Goal: Task Accomplishment & Management: Use online tool/utility

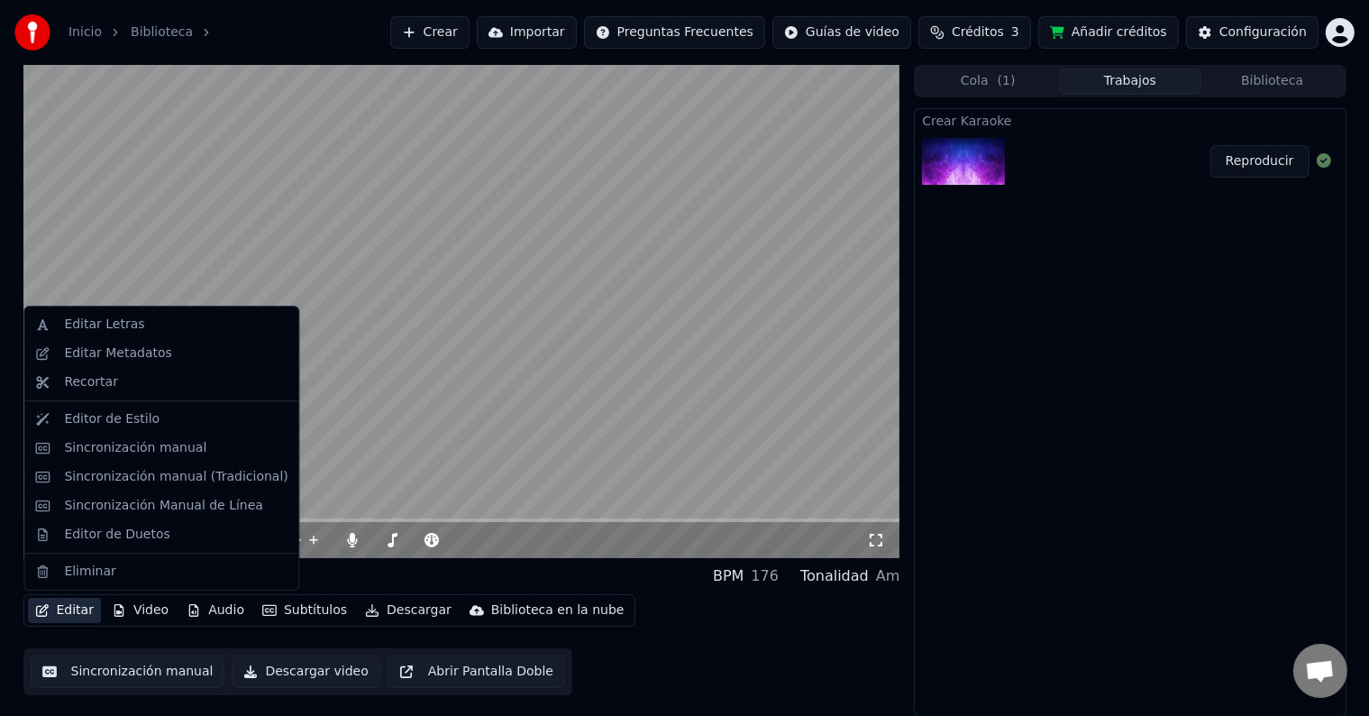
click at [83, 612] on button "Editar" at bounding box center [64, 610] width 73 height 25
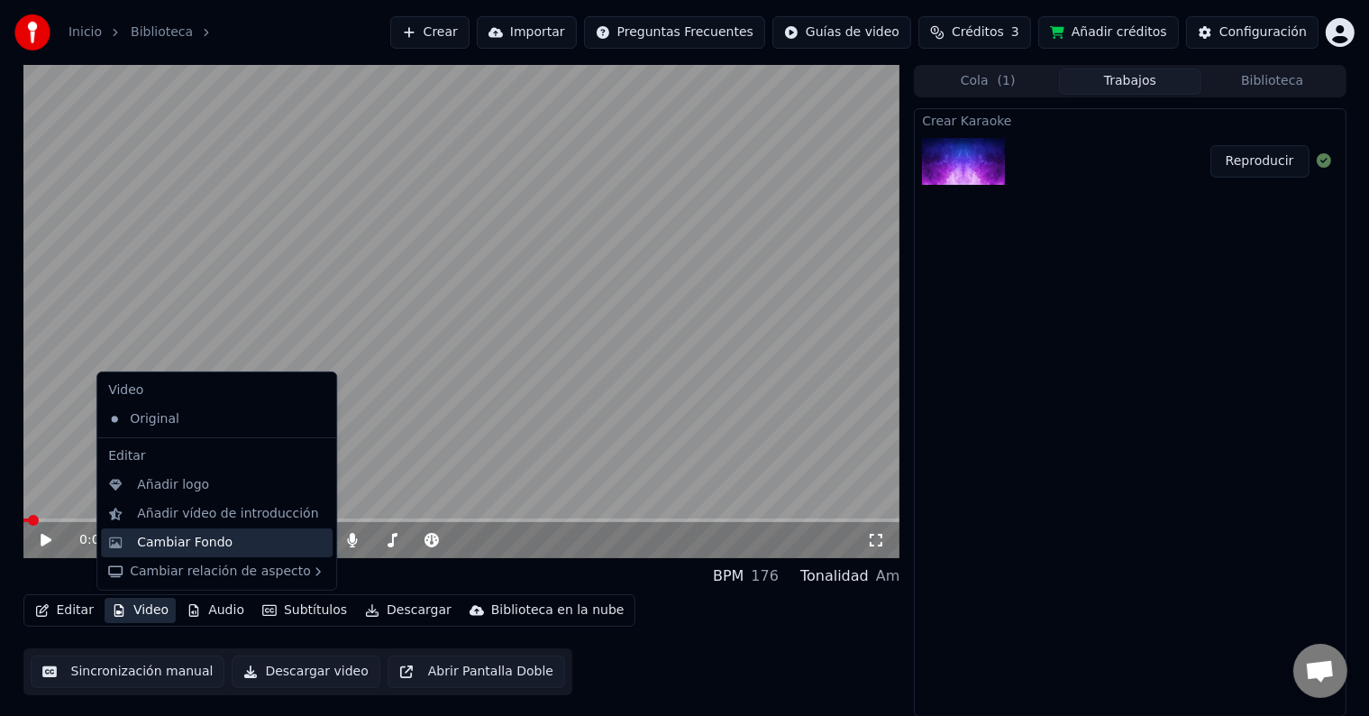
click at [201, 540] on div "Cambiar Fondo" at bounding box center [185, 543] width 96 height 18
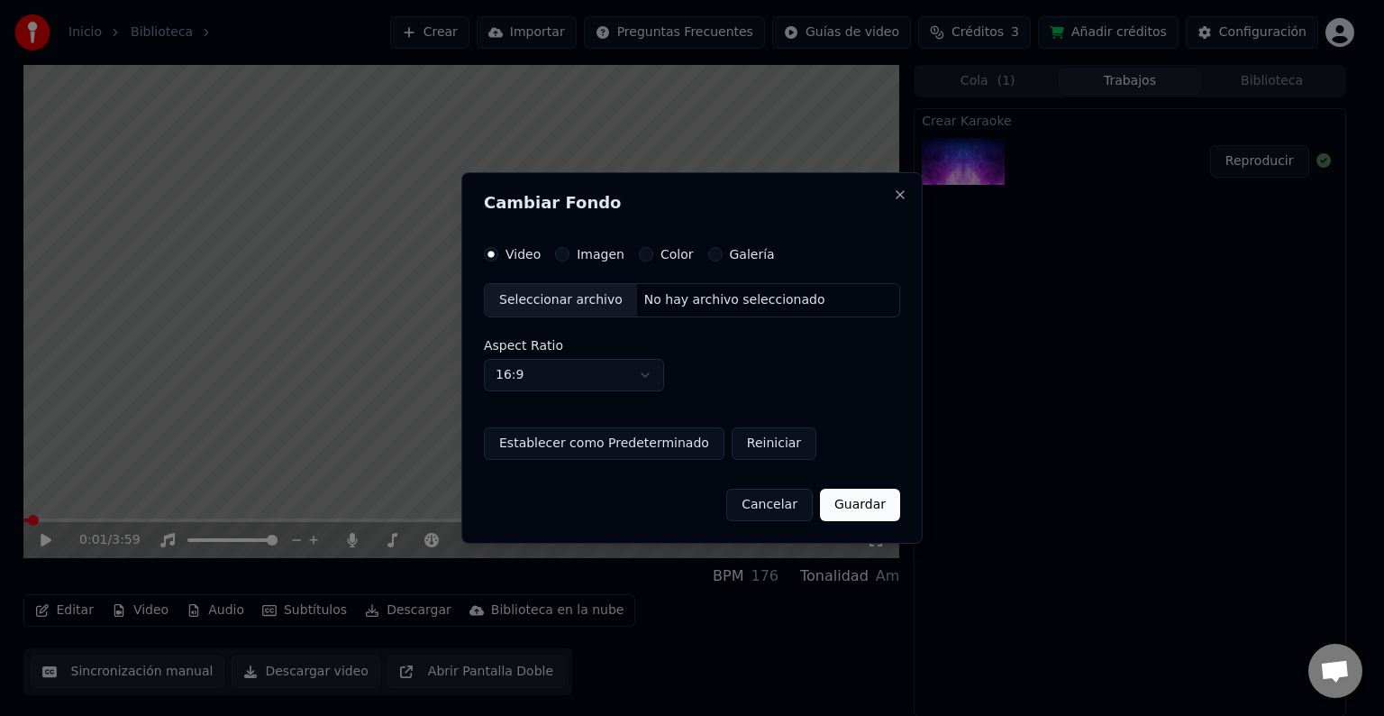
click at [560, 255] on button "Imagen" at bounding box center [562, 254] width 14 height 14
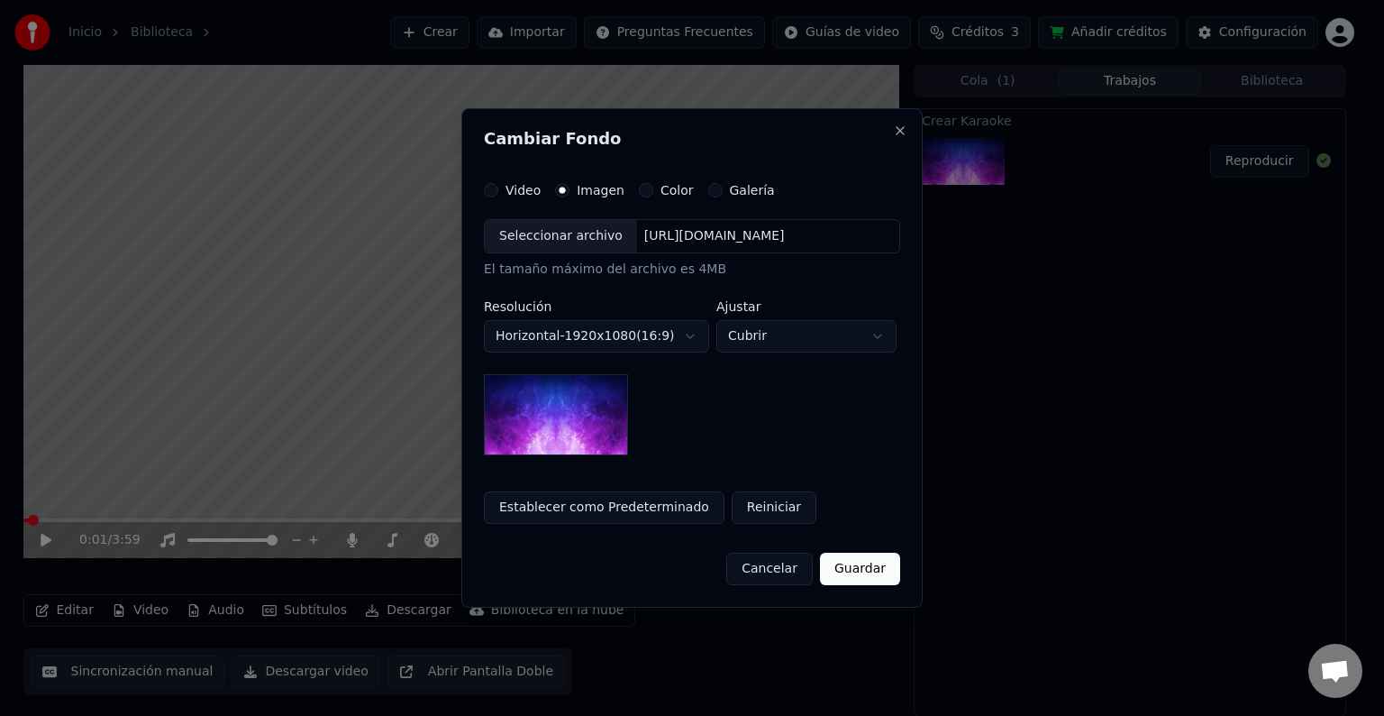
click at [545, 235] on div "Seleccionar archivo" at bounding box center [561, 236] width 152 height 32
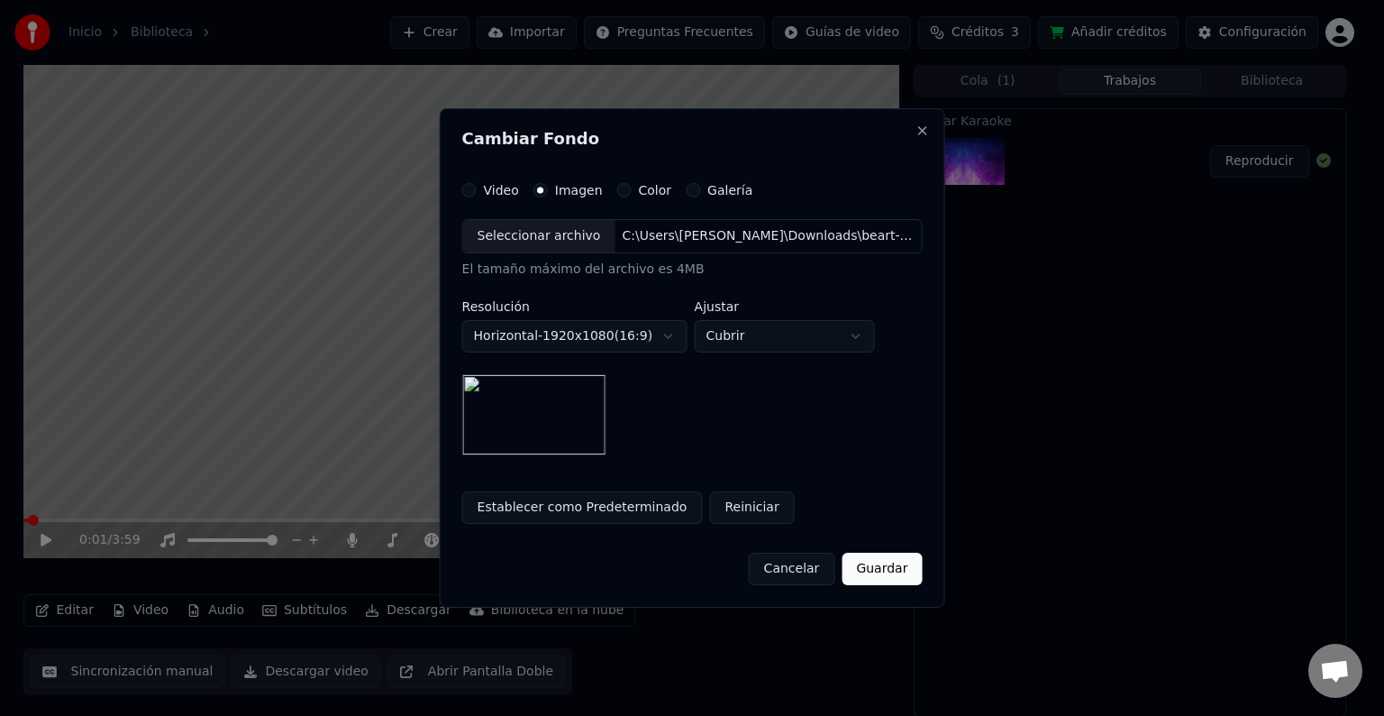
click at [891, 574] on button "Guardar" at bounding box center [882, 569] width 80 height 32
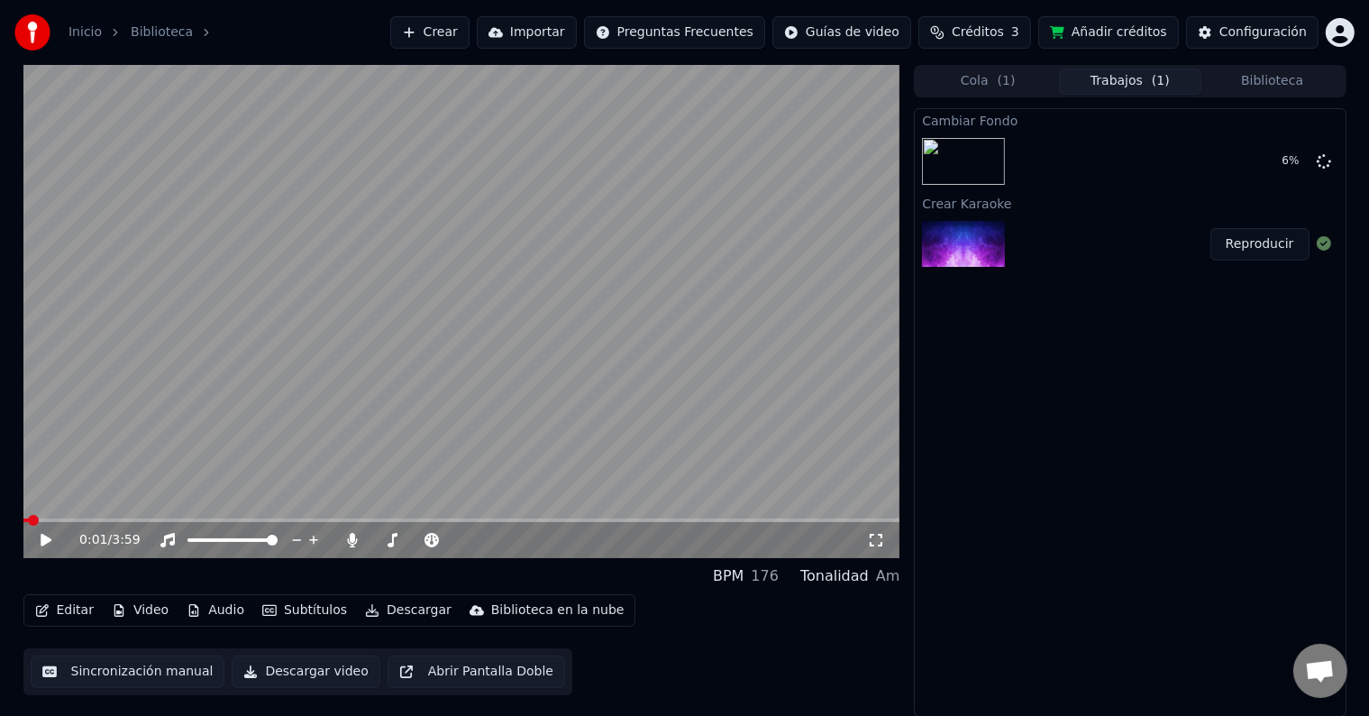
click at [41, 534] on icon at bounding box center [46, 540] width 11 height 13
click at [516, 536] on icon at bounding box center [521, 540] width 17 height 18
click at [541, 539] on icon at bounding box center [538, 539] width 9 height 9
click at [53, 536] on icon at bounding box center [59, 540] width 42 height 14
click at [65, 612] on button "Editar" at bounding box center [64, 610] width 73 height 25
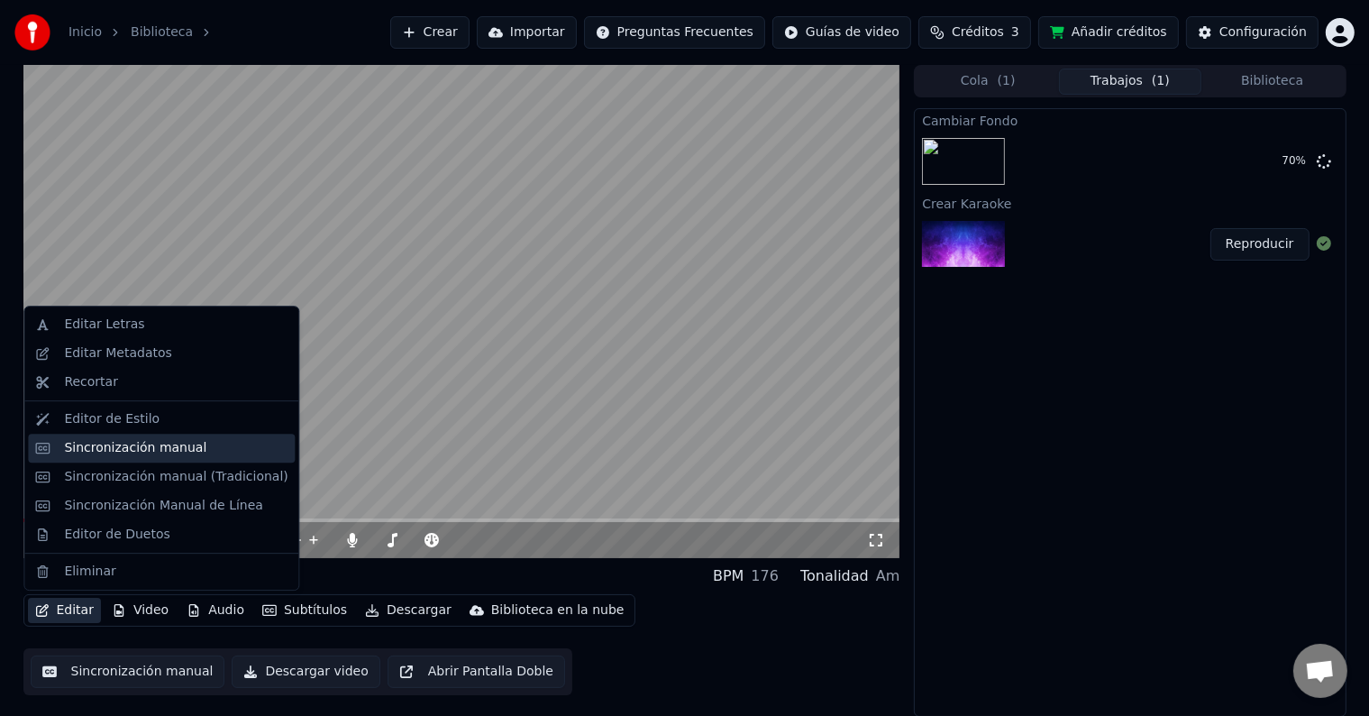
click at [123, 436] on div "Sincronización manual" at bounding box center [161, 448] width 267 height 29
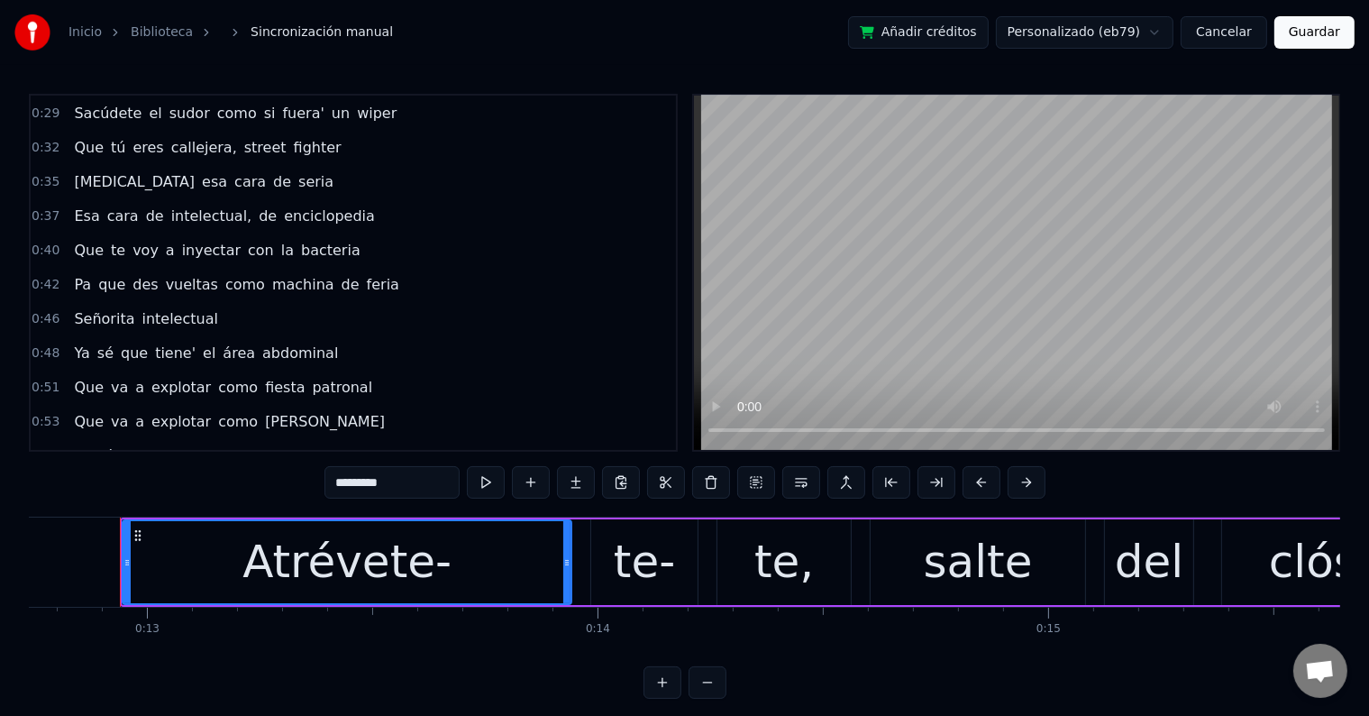
scroll to position [270, 0]
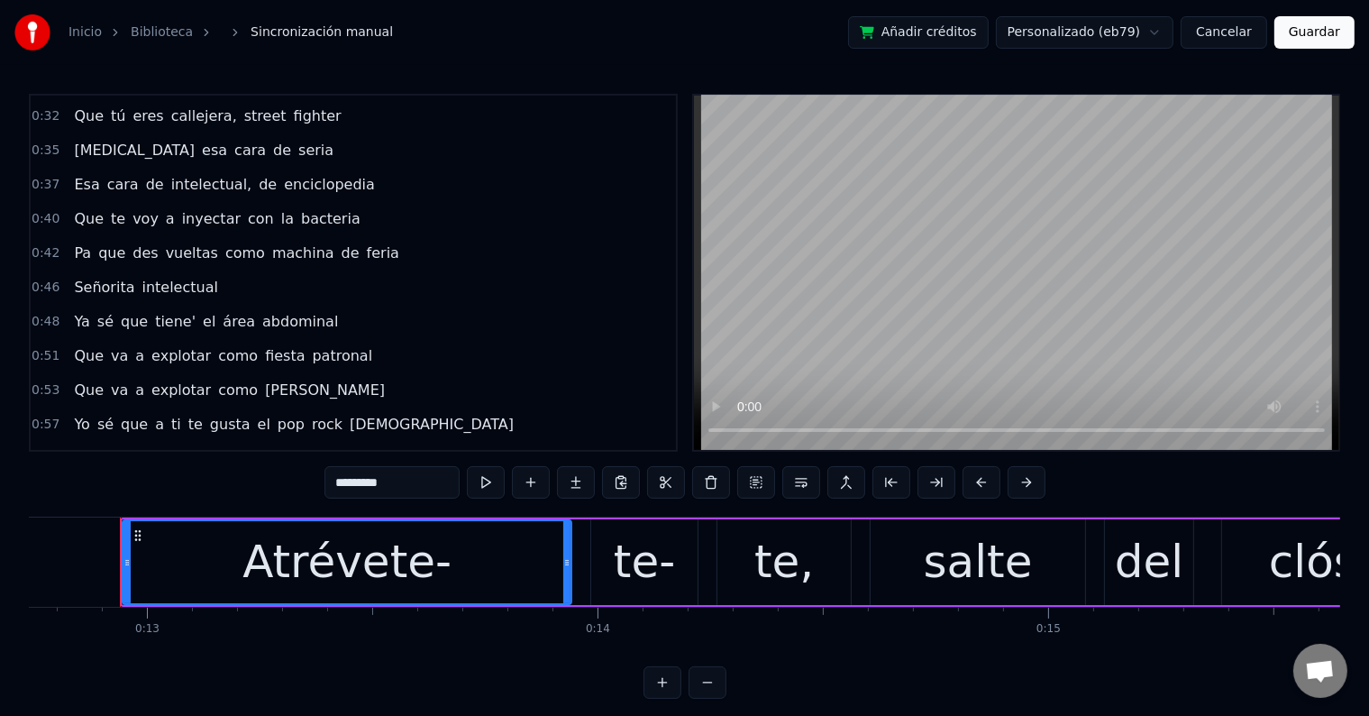
click at [75, 242] on span "Pa" at bounding box center [82, 252] width 21 height 21
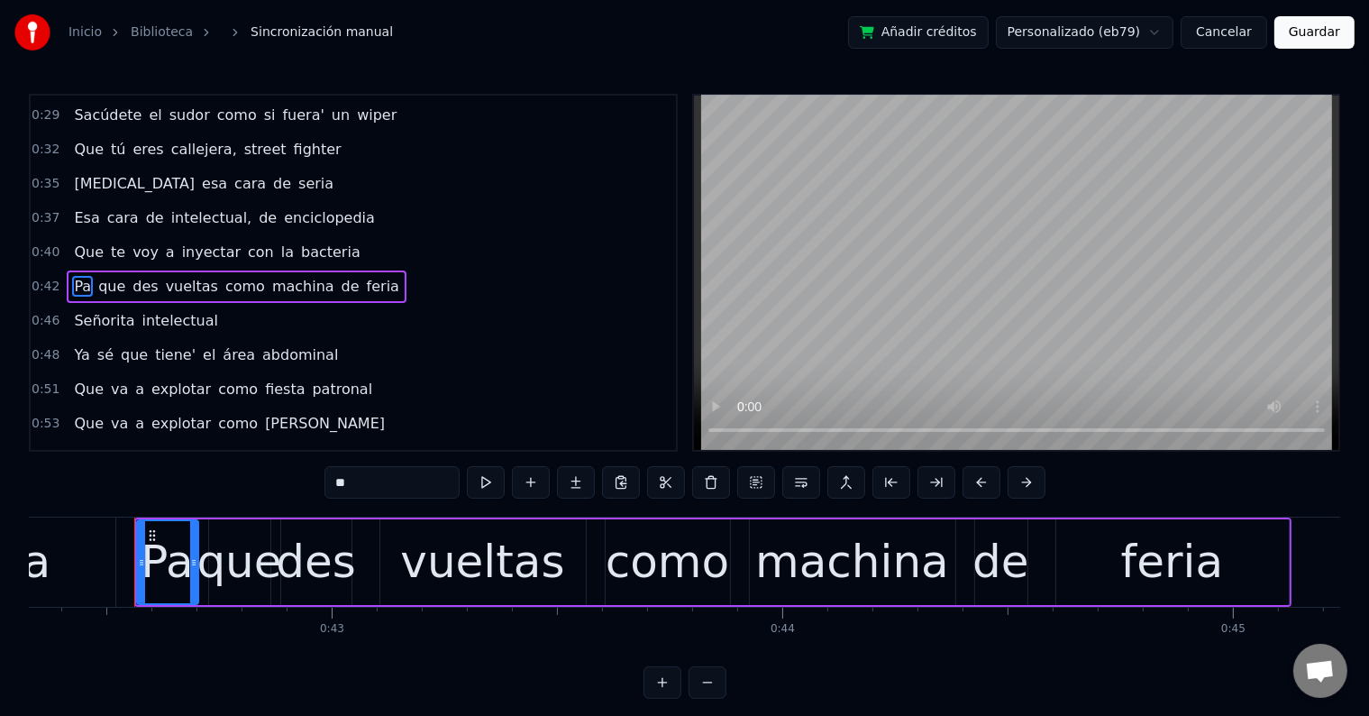
scroll to position [0, 19090]
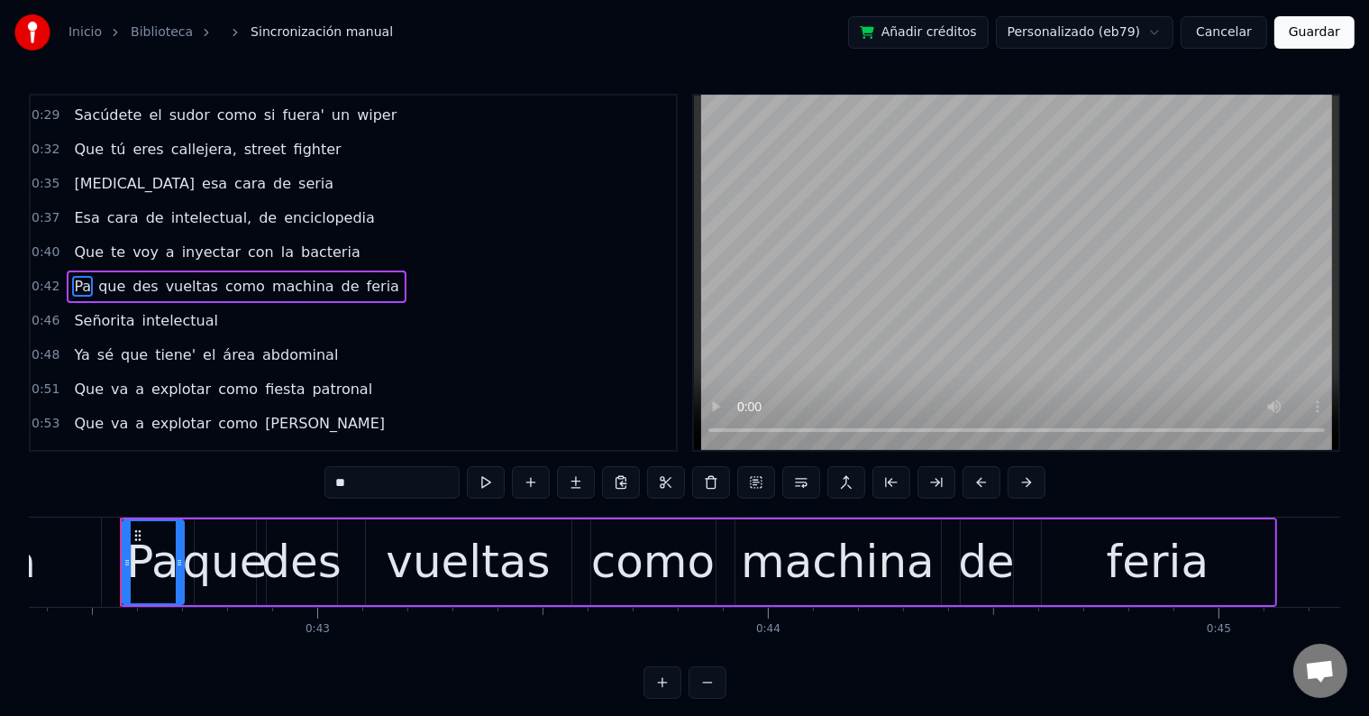
click at [368, 486] on input "**" at bounding box center [391, 482] width 135 height 32
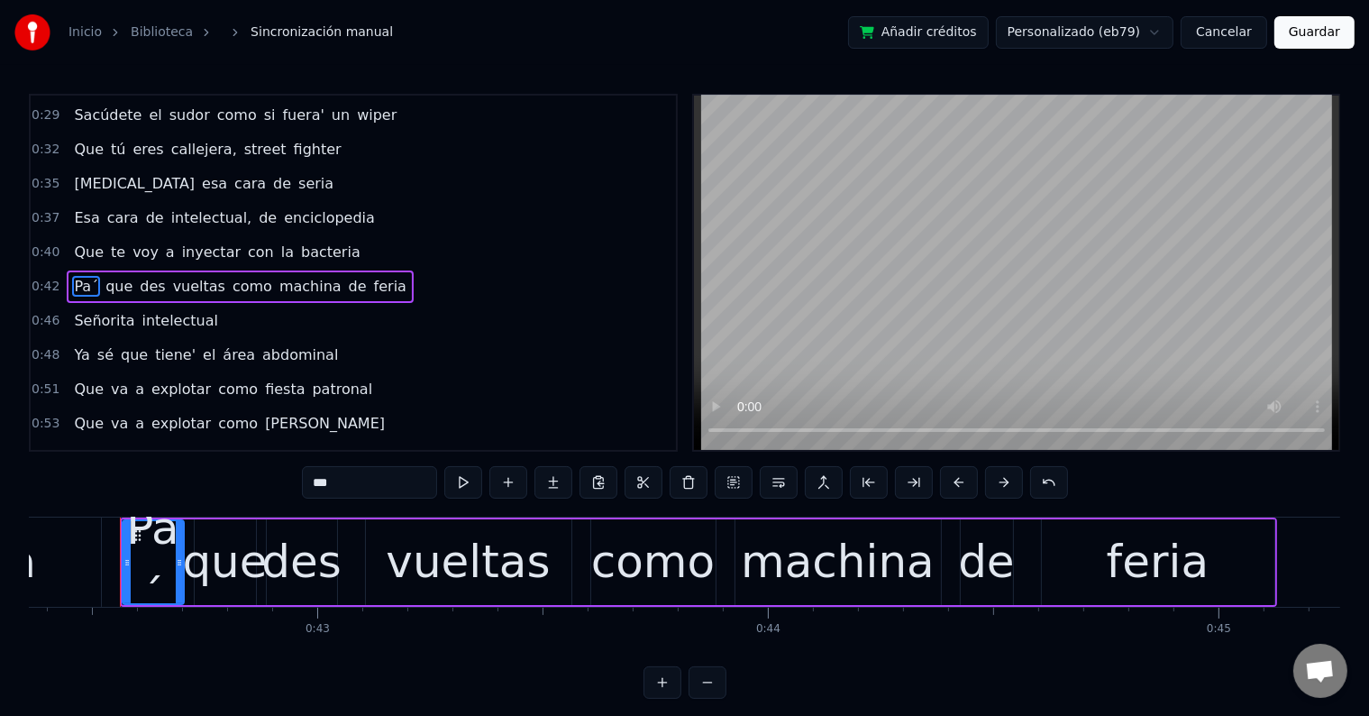
type input "***"
click at [157, 557] on div "Pa´" at bounding box center [152, 562] width 59 height 135
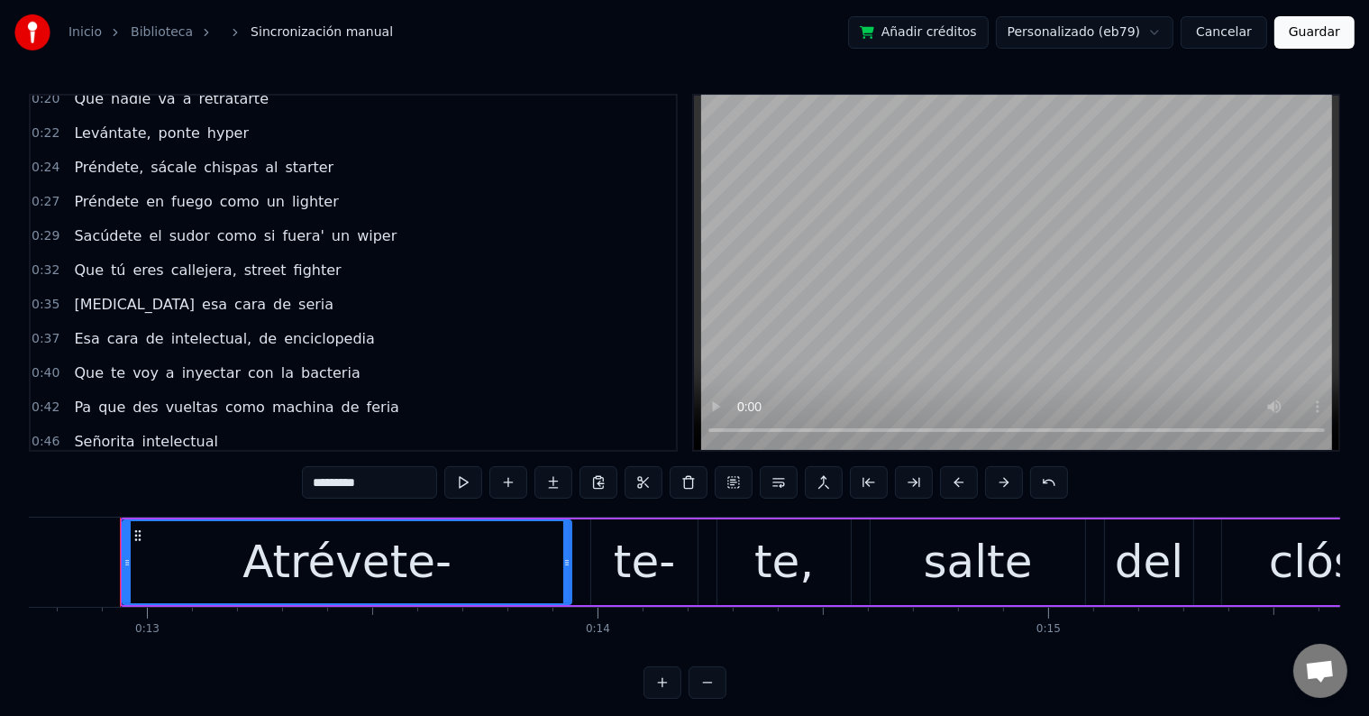
scroll to position [180, 0]
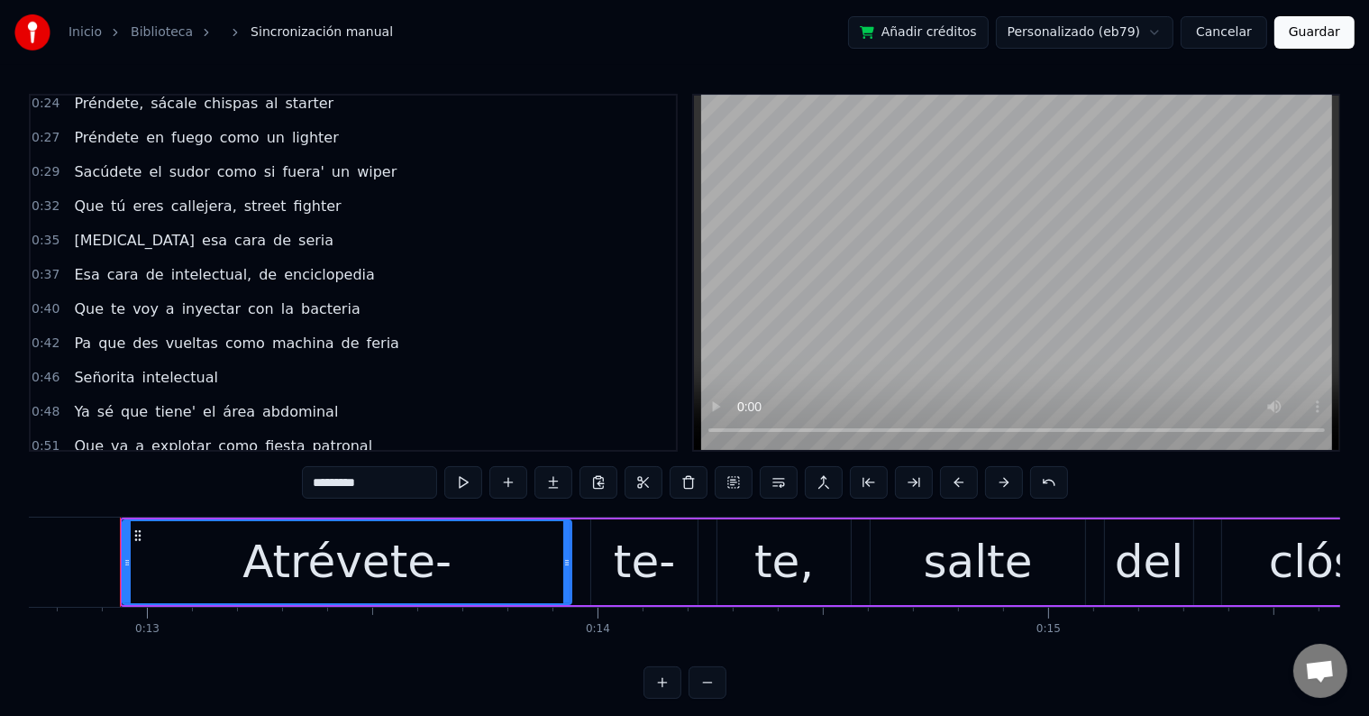
click at [94, 298] on span "Que" at bounding box center [88, 308] width 33 height 21
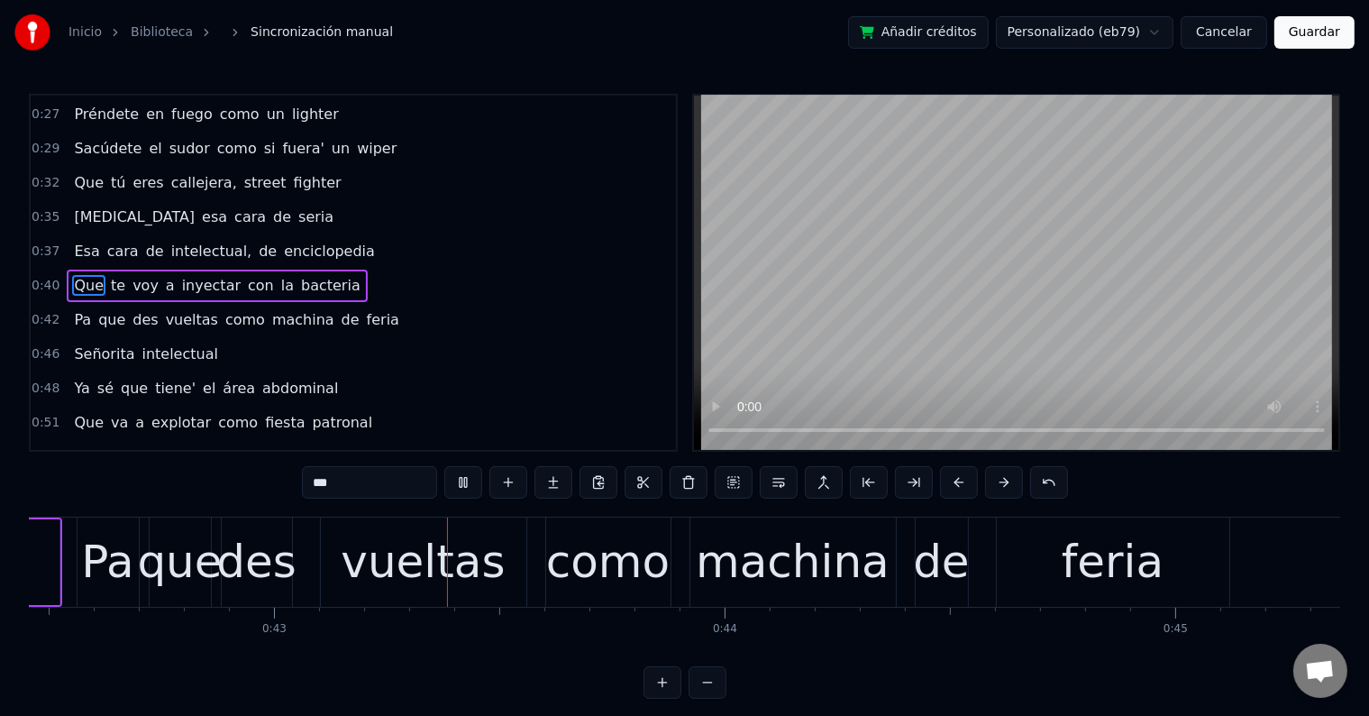
scroll to position [0, 19172]
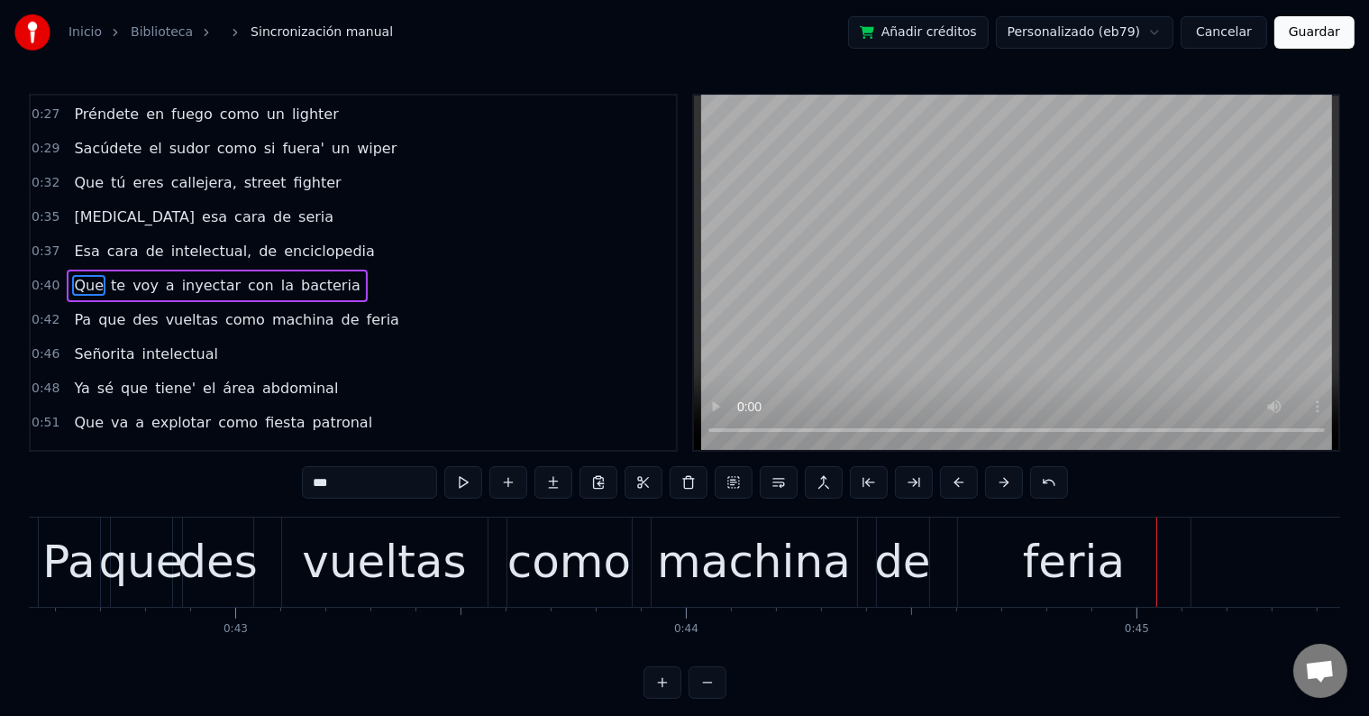
click at [79, 309] on span "Pa" at bounding box center [82, 319] width 21 height 21
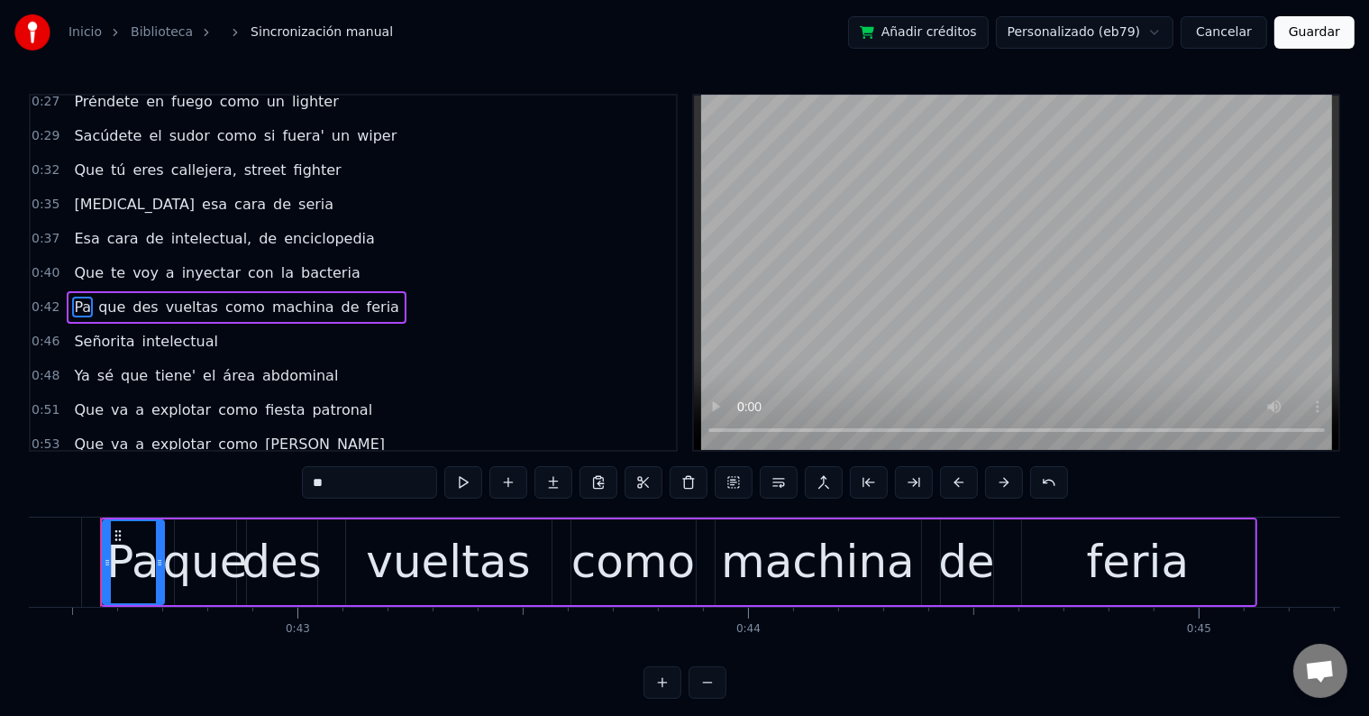
scroll to position [0, 19090]
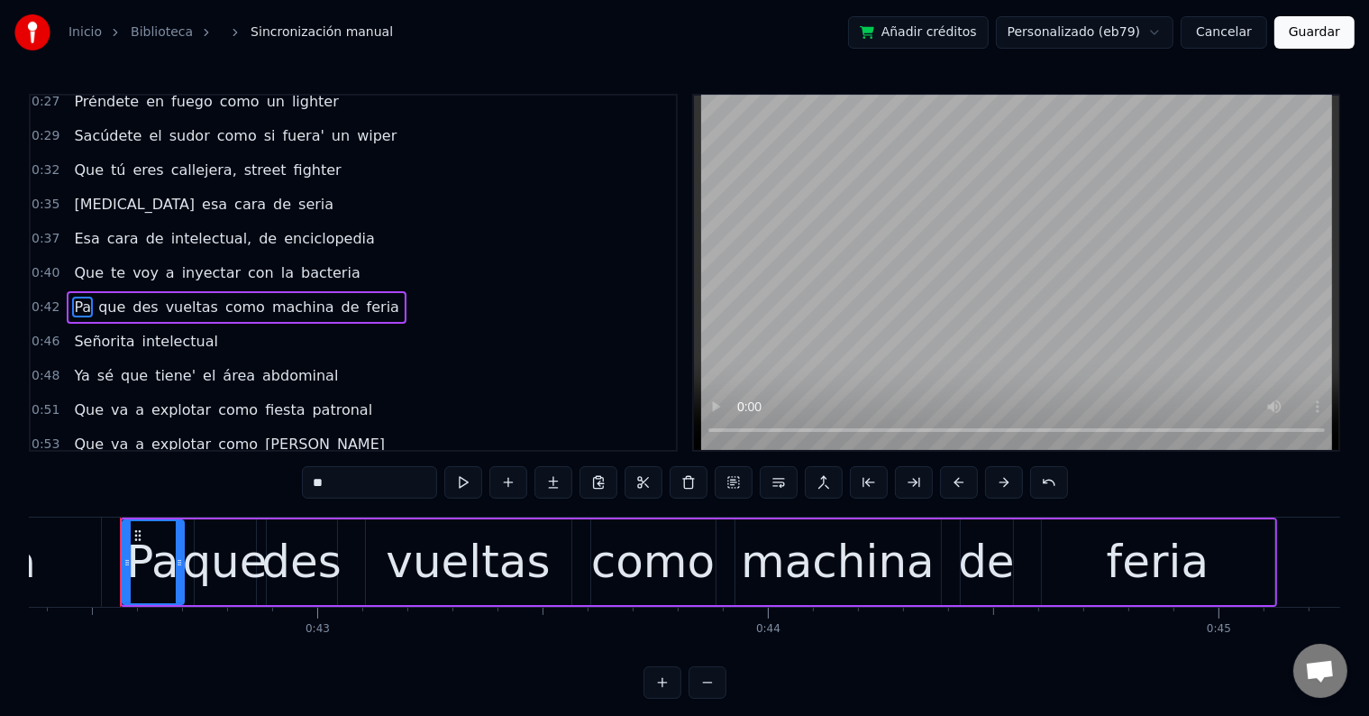
click at [371, 496] on input "**" at bounding box center [369, 482] width 135 height 32
click at [249, 565] on div "que" at bounding box center [224, 562] width 85 height 68
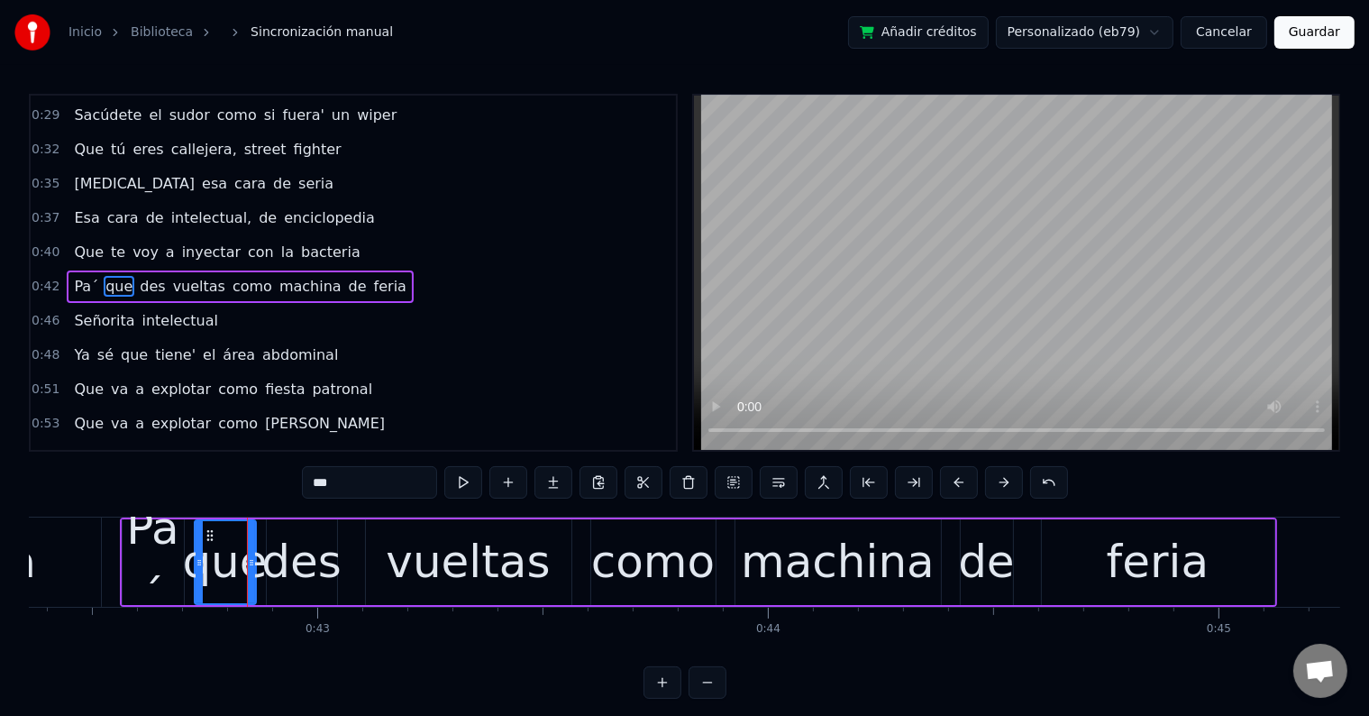
click at [158, 572] on div "Pa´" at bounding box center [153, 562] width 61 height 135
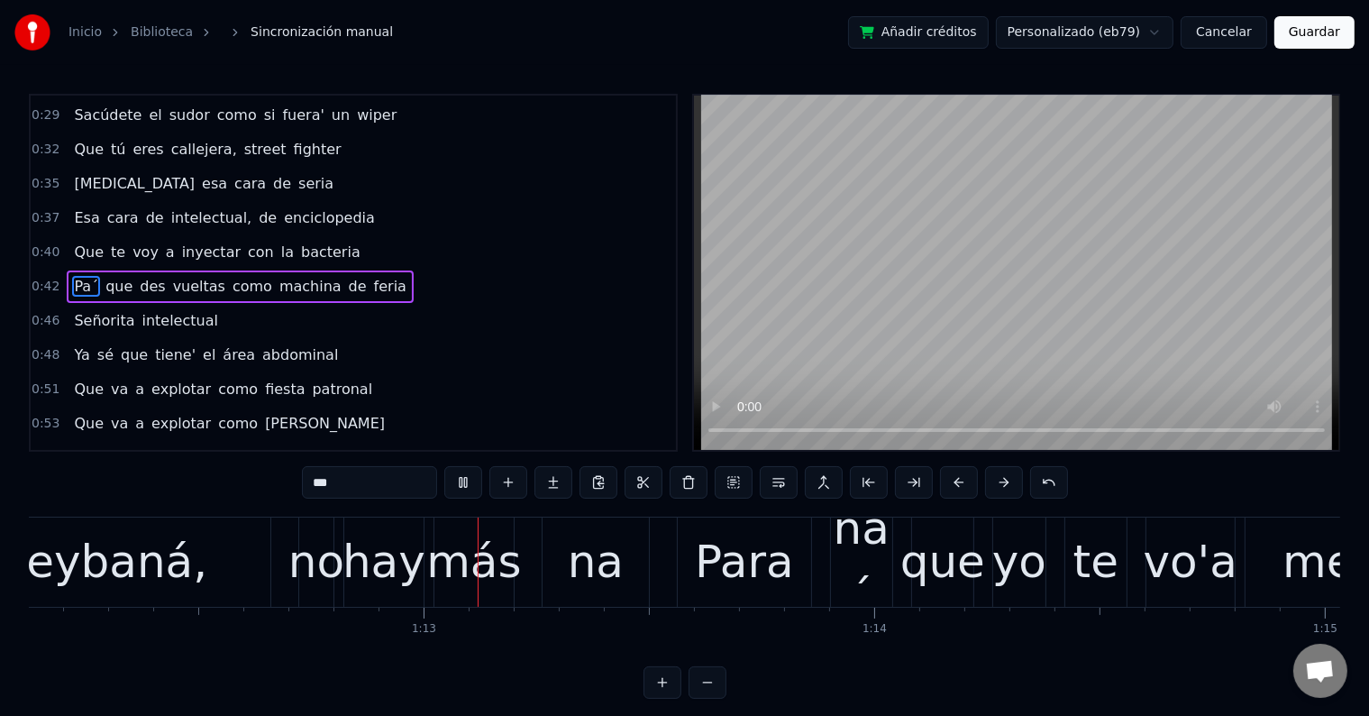
scroll to position [0, 32504]
click at [588, 584] on div "na" at bounding box center [595, 562] width 56 height 68
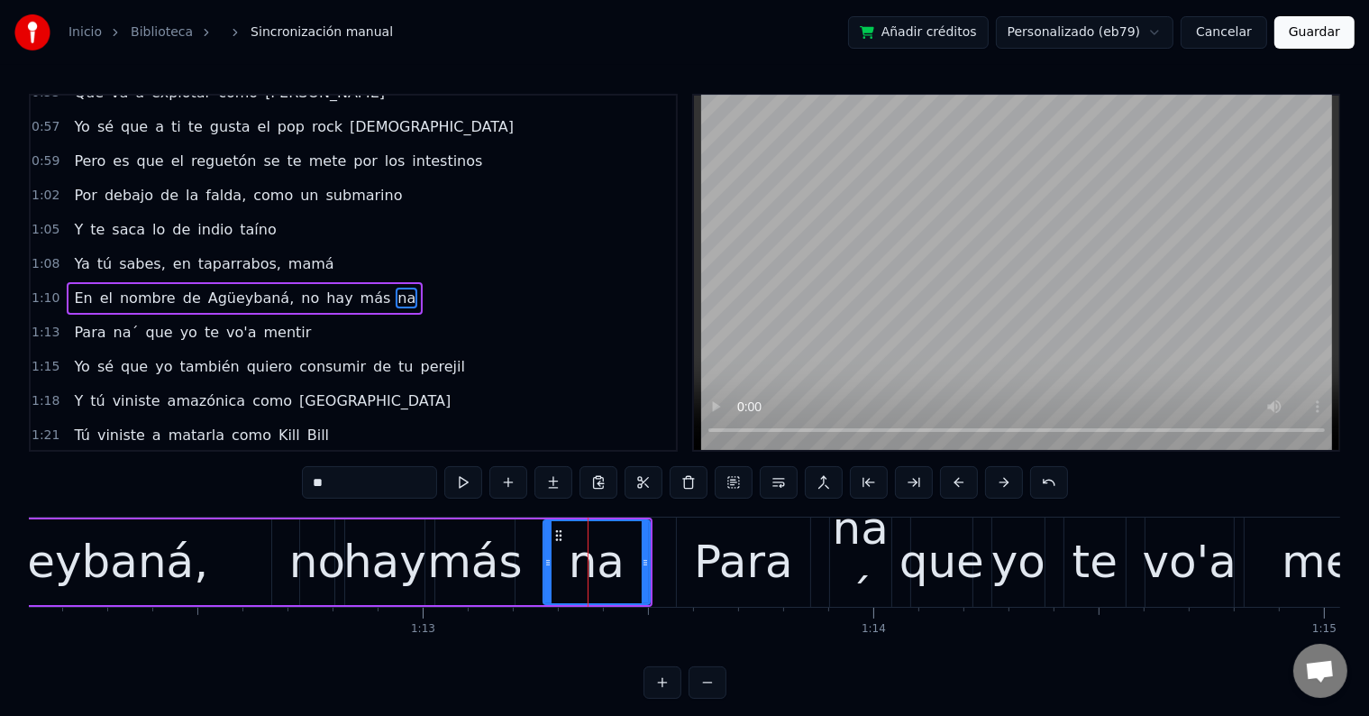
scroll to position [569, 0]
click at [358, 484] on input "**" at bounding box center [369, 482] width 135 height 32
click at [77, 321] on span "Para" at bounding box center [89, 331] width 35 height 21
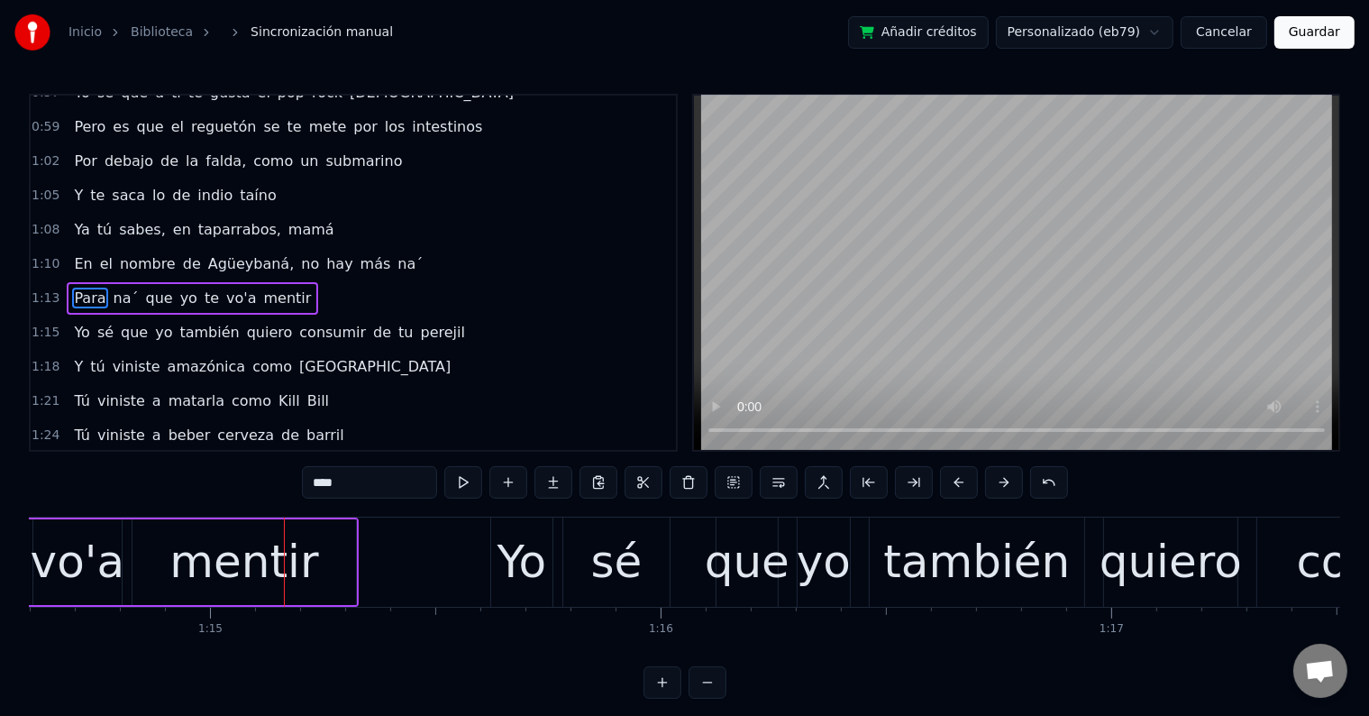
scroll to position [0, 33652]
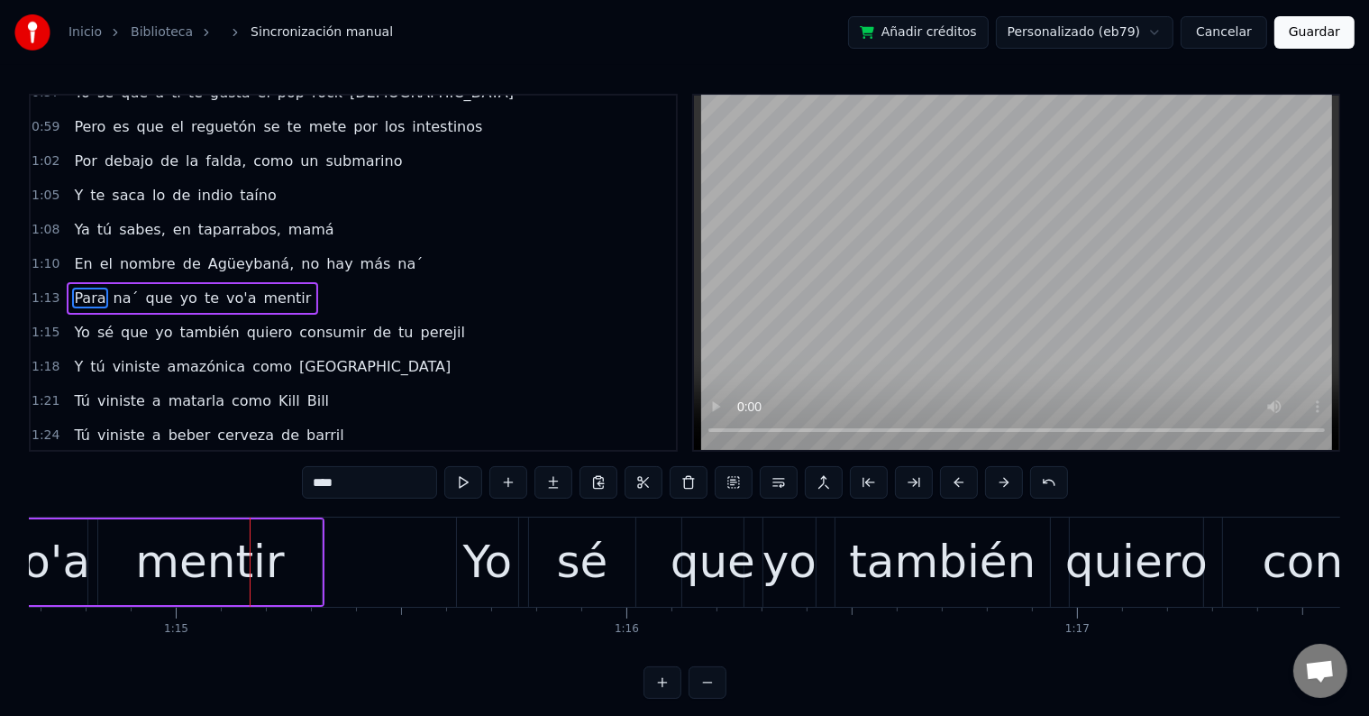
click at [900, 373] on video at bounding box center [1016, 273] width 645 height 354
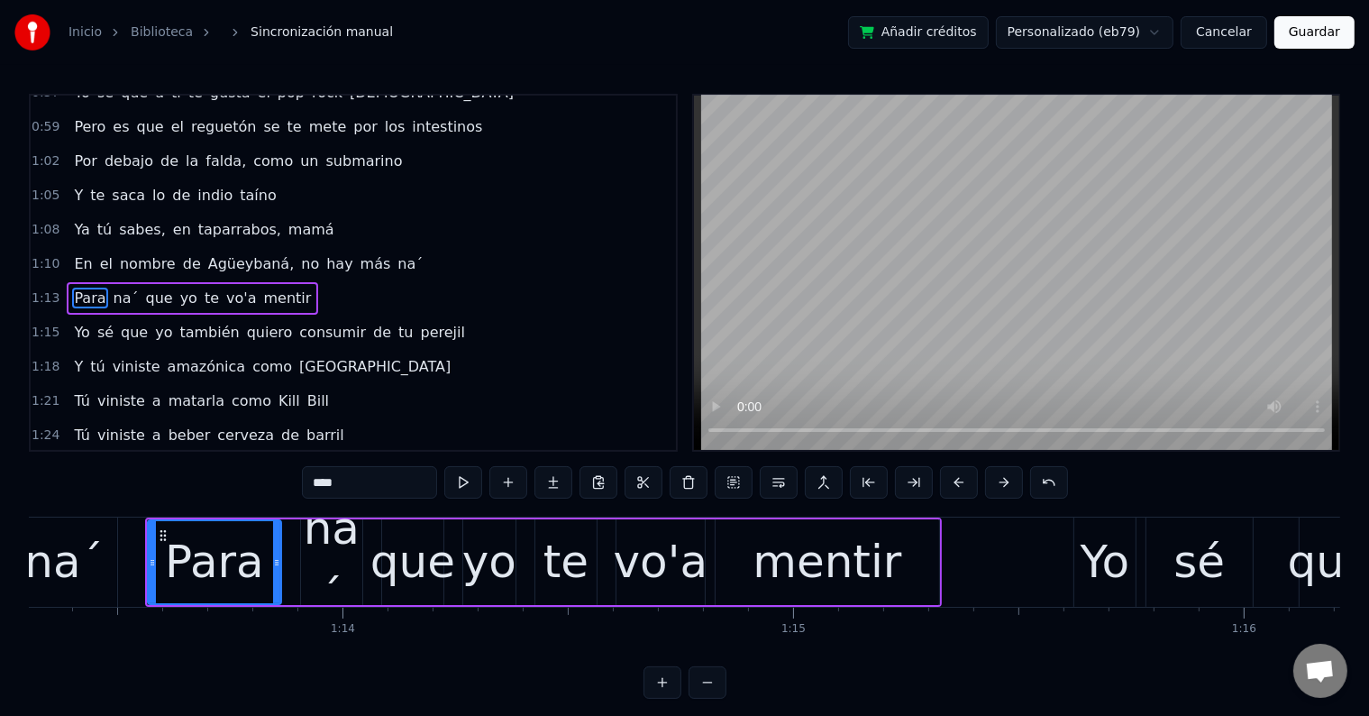
scroll to position [0, 33024]
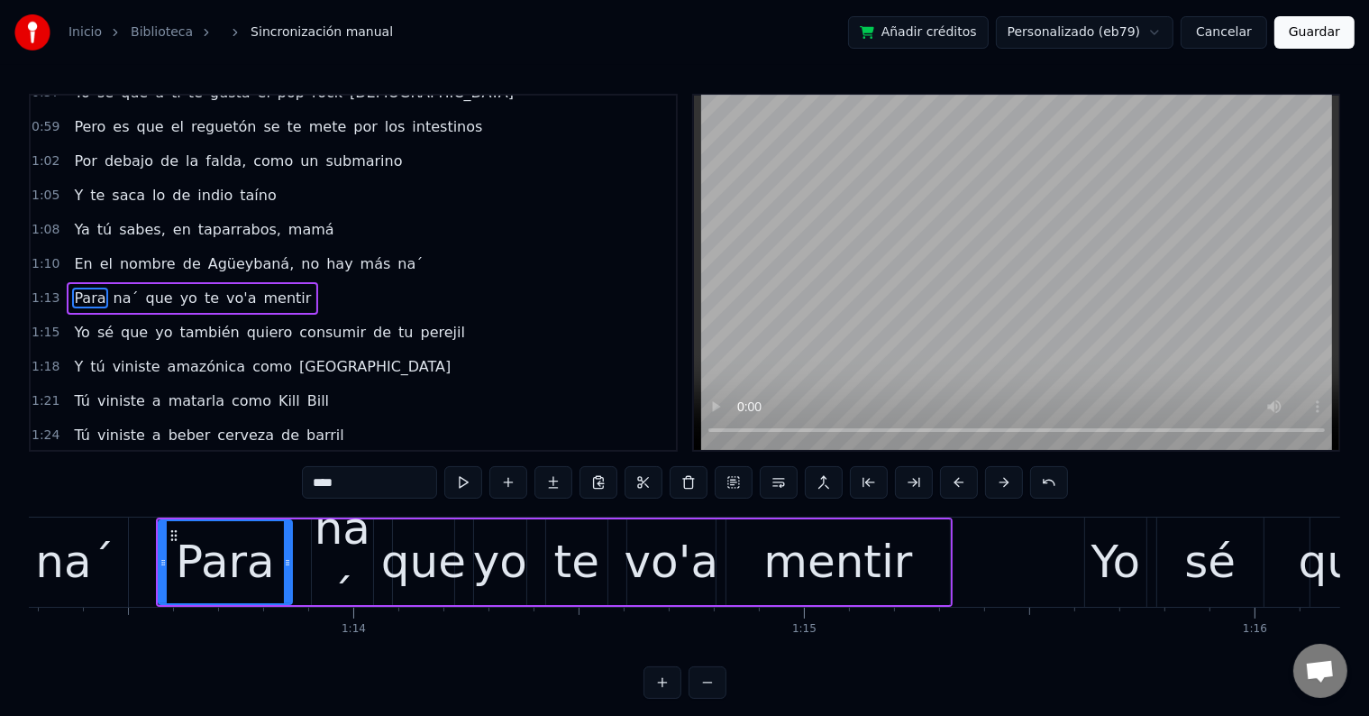
click at [343, 561] on div "na´" at bounding box center [342, 562] width 61 height 135
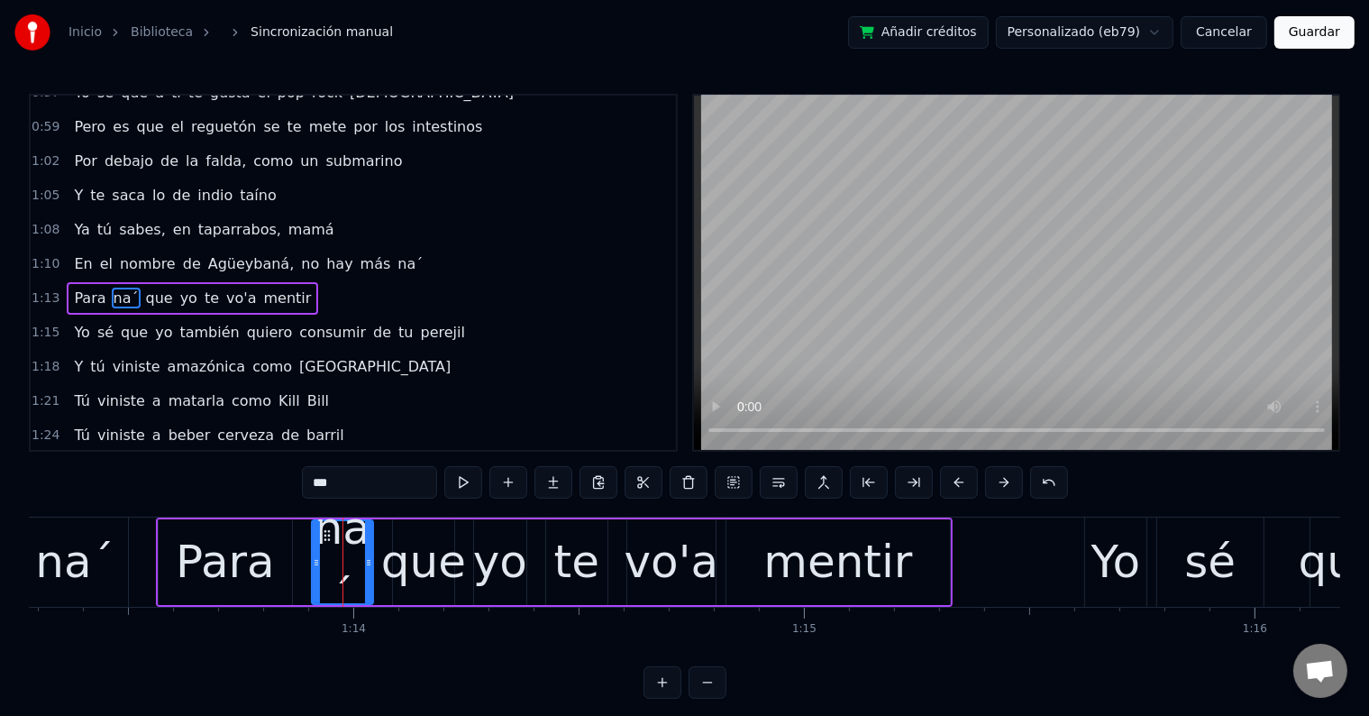
drag, startPoint x: 361, startPoint y: 489, endPoint x: 331, endPoint y: 487, distance: 29.8
click at [331, 487] on input "***" at bounding box center [369, 482] width 135 height 32
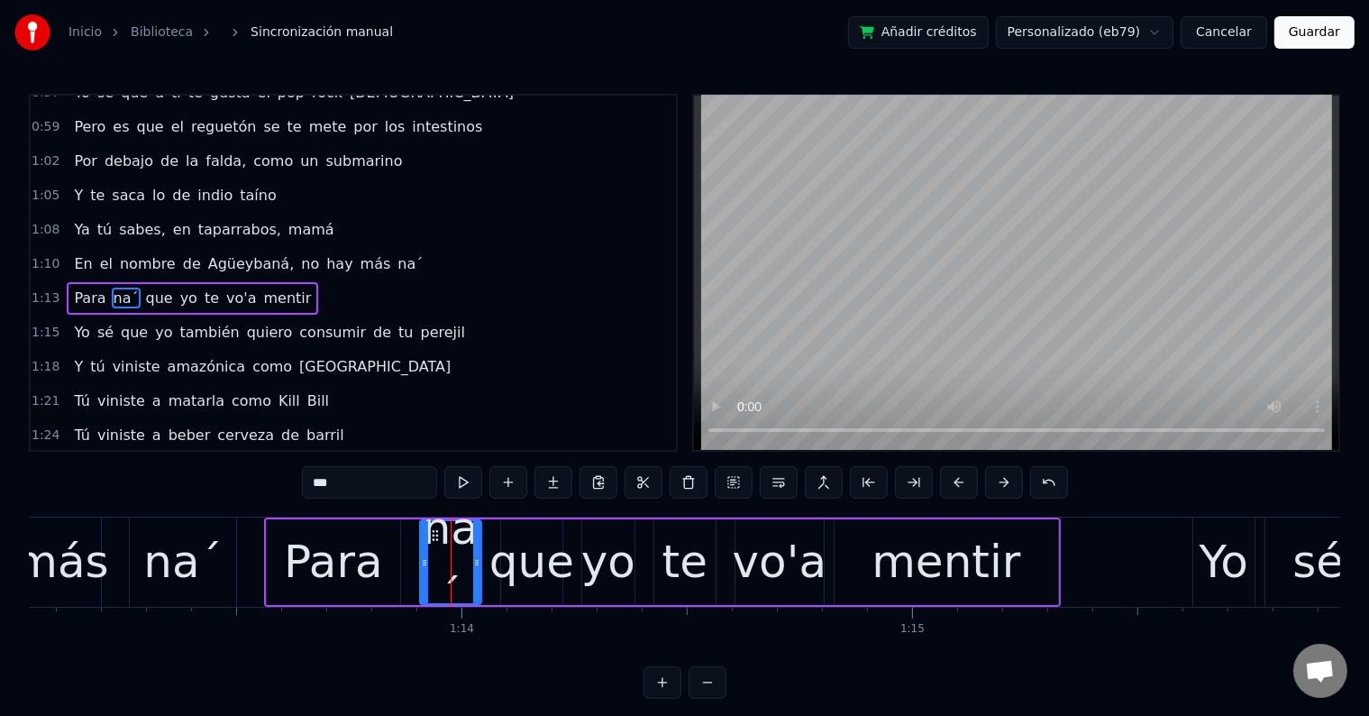
scroll to position [0, 32913]
click at [216, 566] on div "na´" at bounding box center [185, 561] width 106 height 89
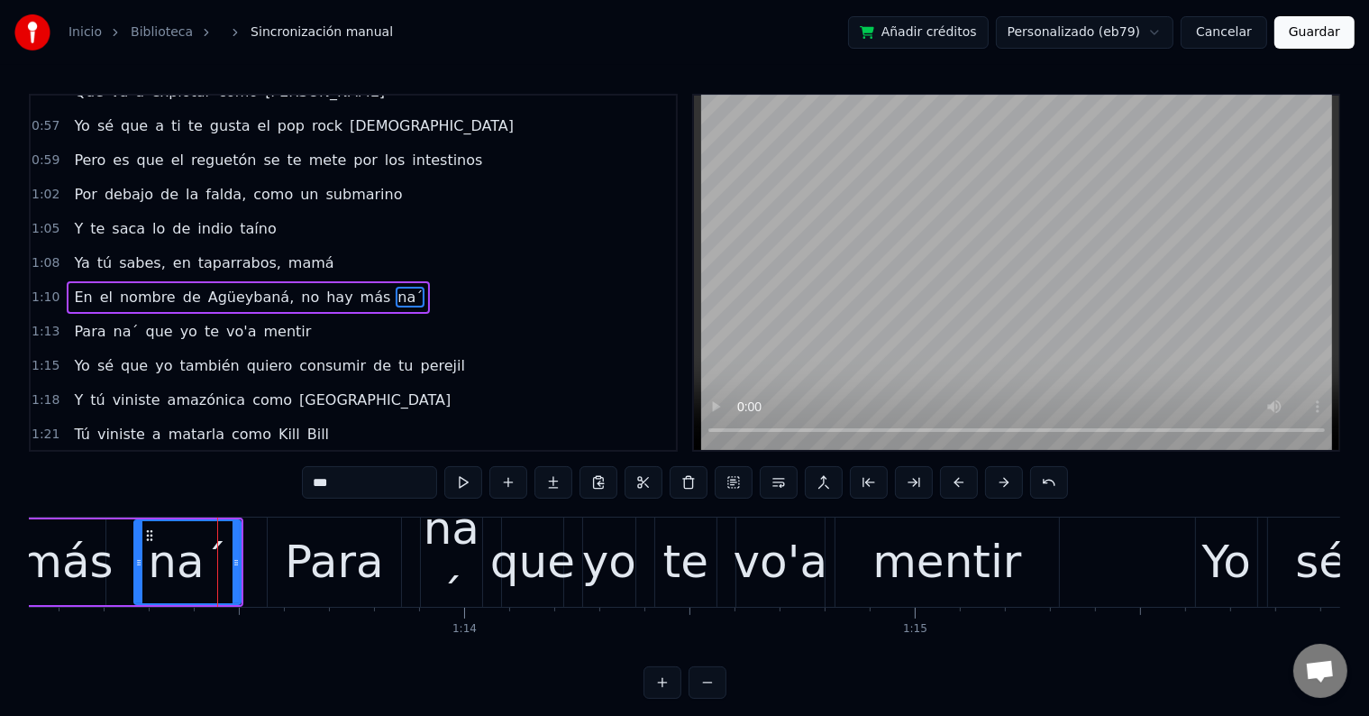
drag, startPoint x: 349, startPoint y: 490, endPoint x: 328, endPoint y: 489, distance: 20.7
click at [328, 489] on input "***" at bounding box center [369, 482] width 135 height 32
click at [379, 565] on div "Para" at bounding box center [334, 561] width 133 height 89
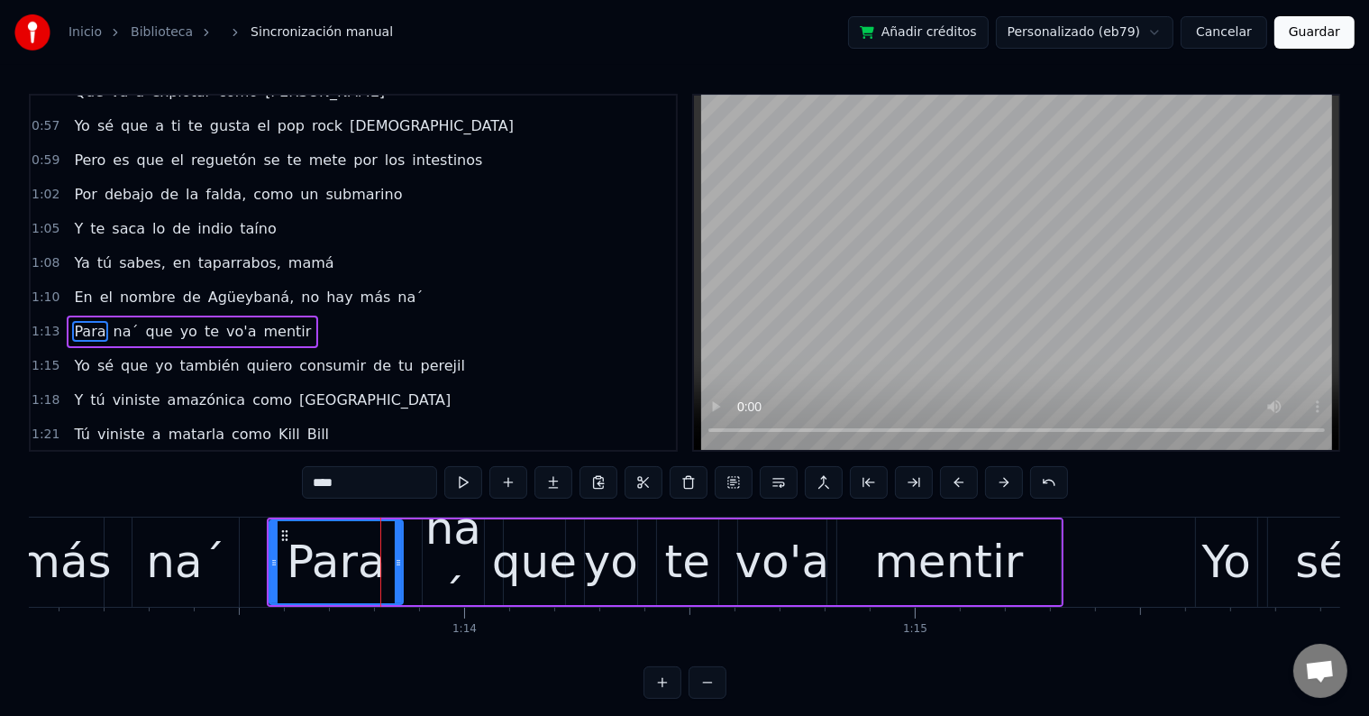
scroll to position [602, 0]
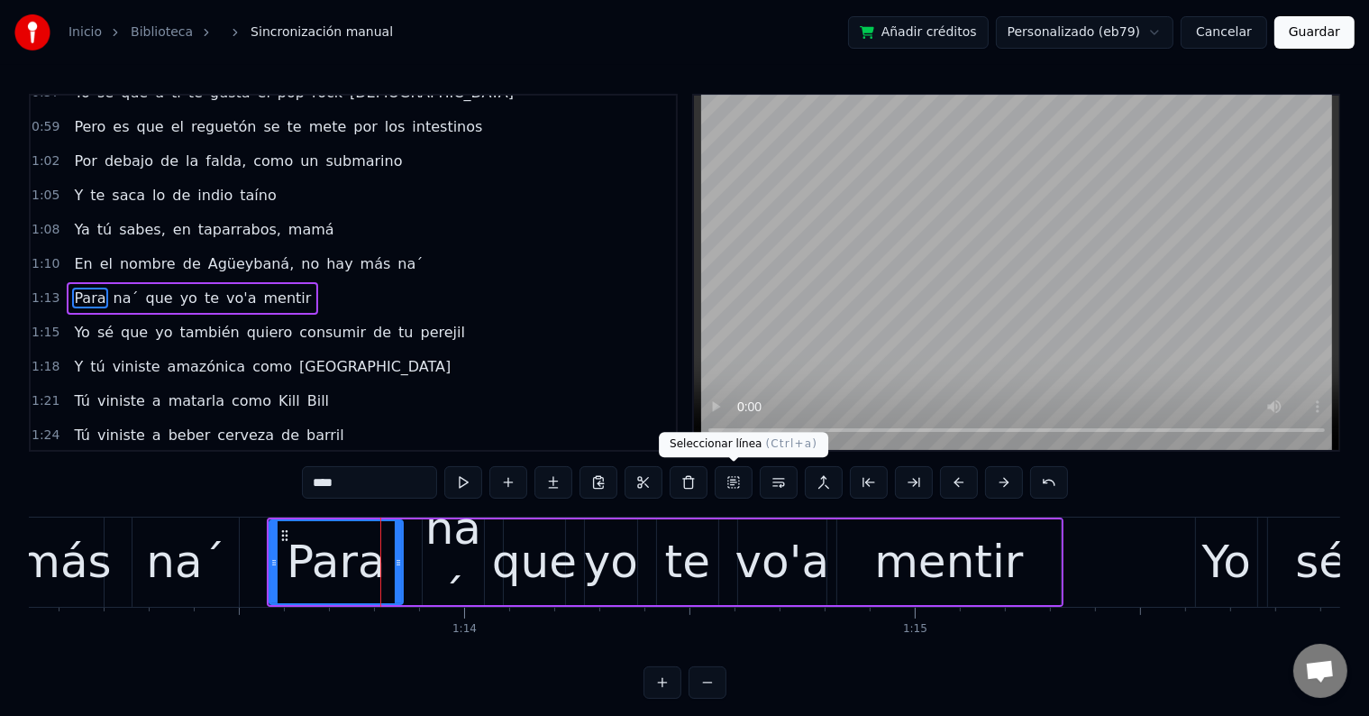
click at [738, 554] on div "vo'a" at bounding box center [782, 562] width 88 height 86
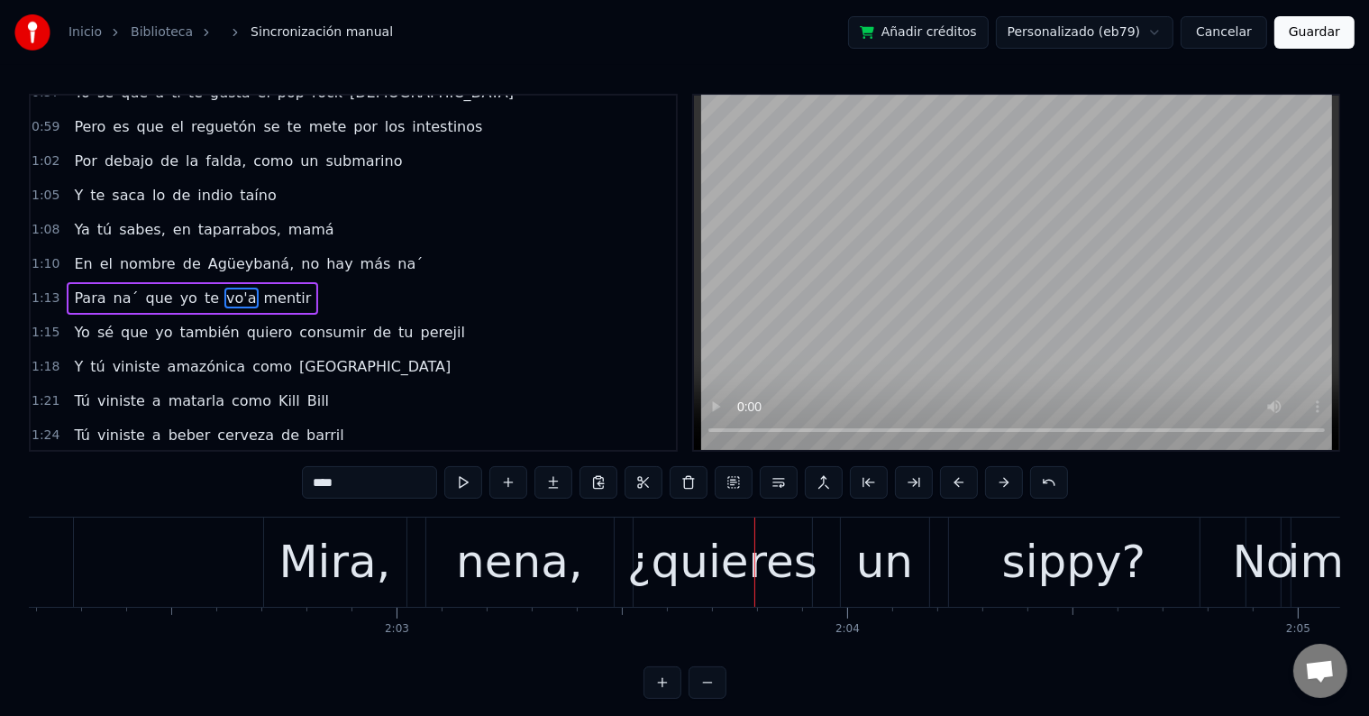
scroll to position [0, 55062]
click at [382, 580] on div "Mira," at bounding box center [335, 562] width 112 height 68
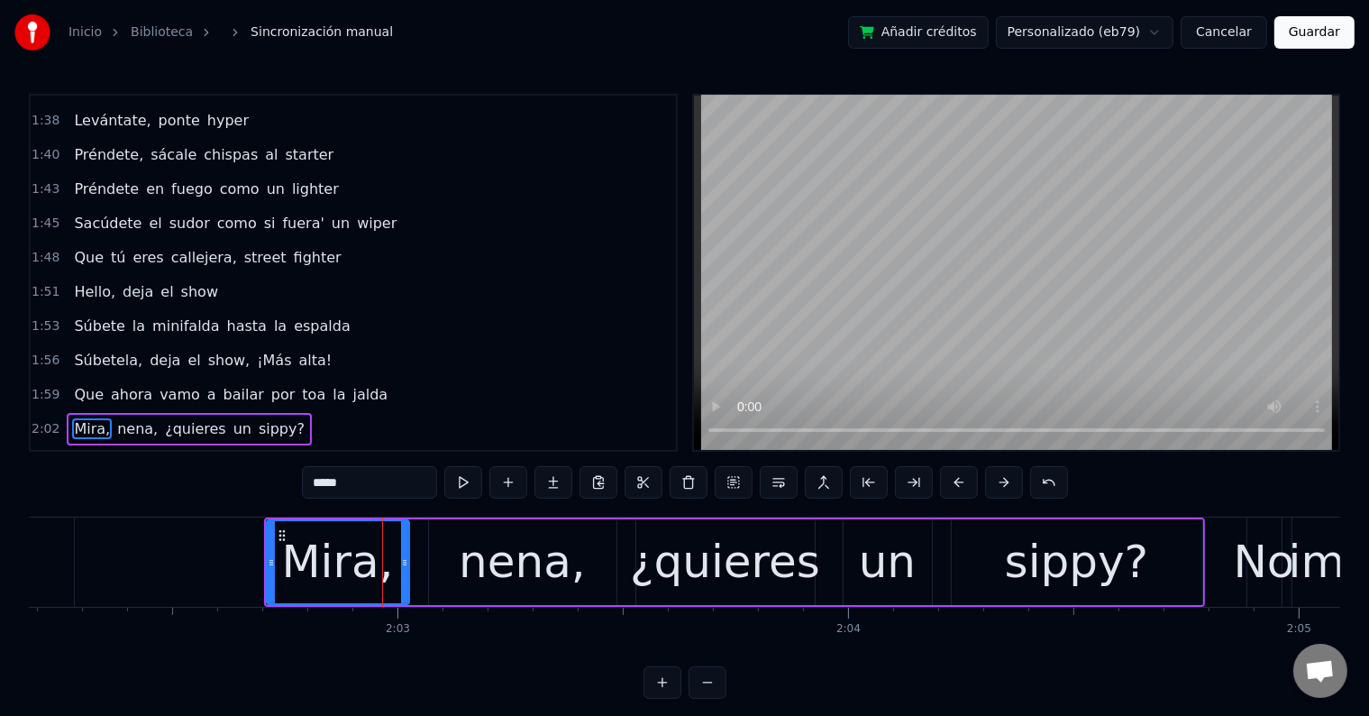
click at [364, 476] on input "*****" at bounding box center [369, 482] width 135 height 32
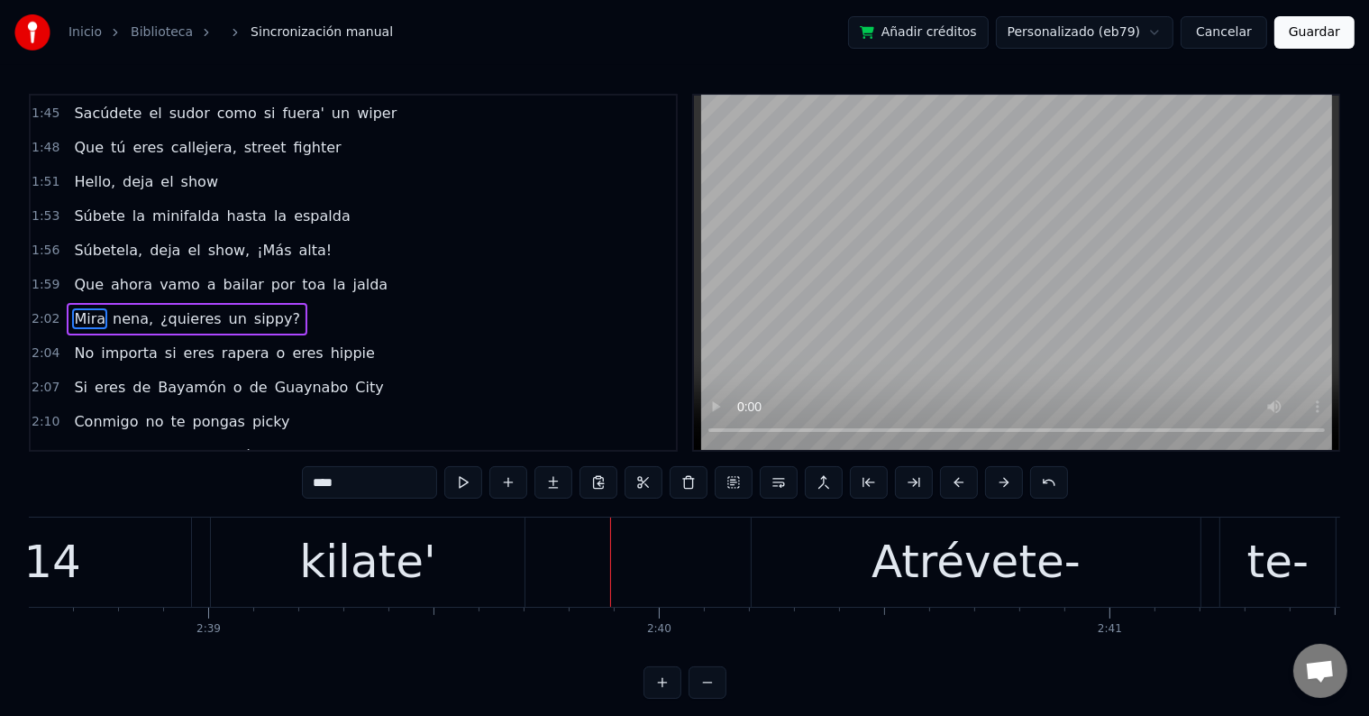
scroll to position [0, 71473]
click at [424, 565] on div "kilate'" at bounding box center [369, 562] width 137 height 68
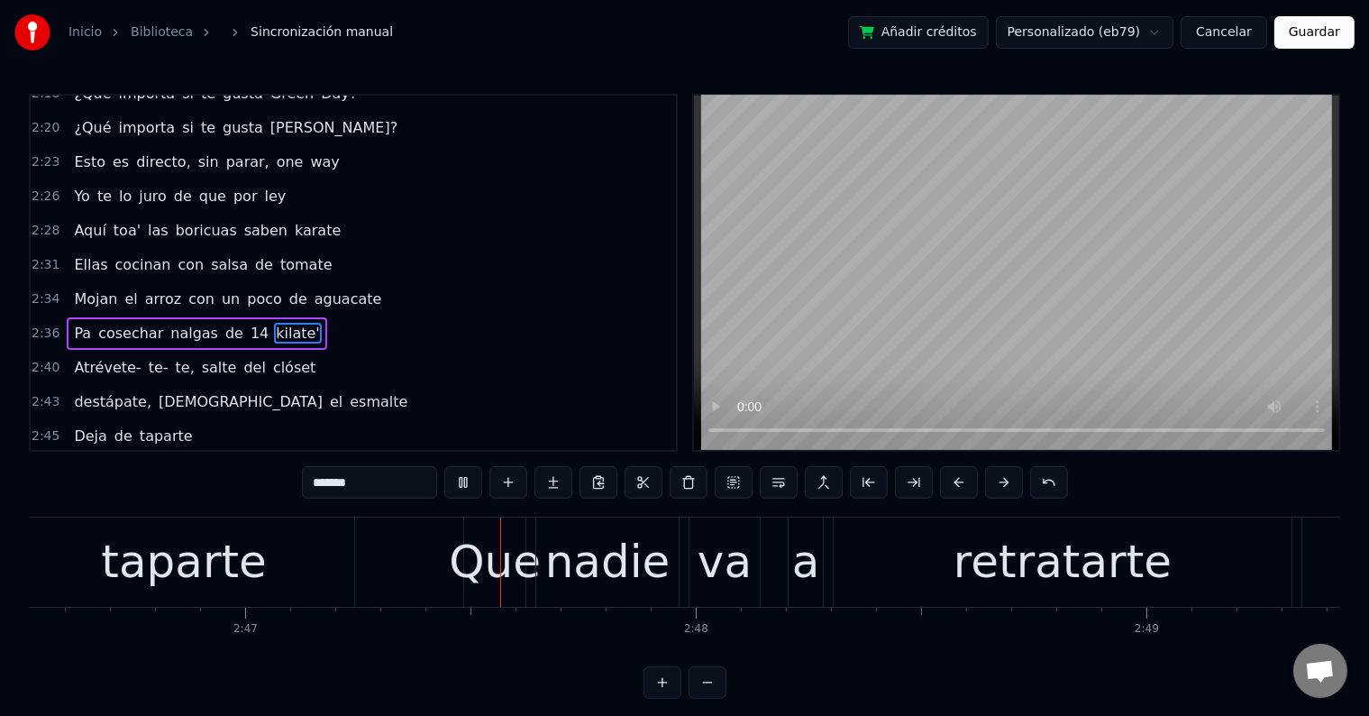
scroll to position [0, 75110]
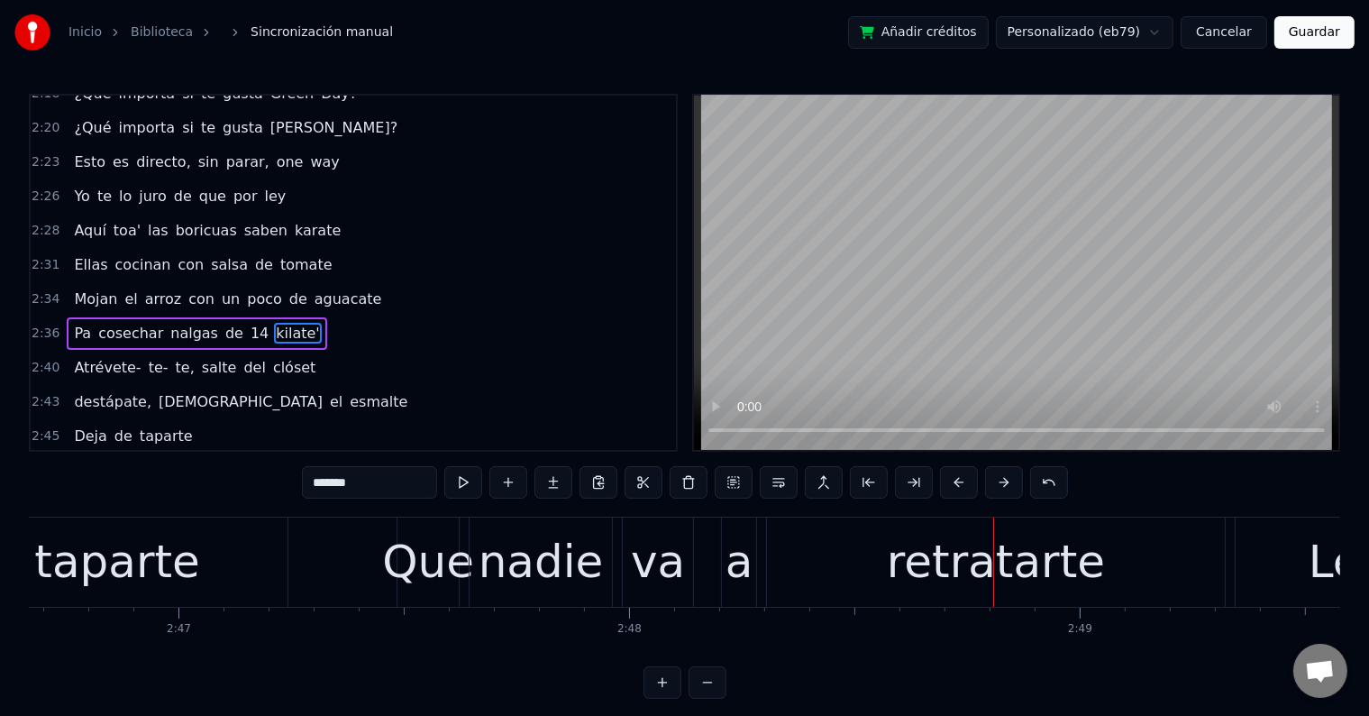
click at [424, 562] on div "Que" at bounding box center [428, 562] width 92 height 68
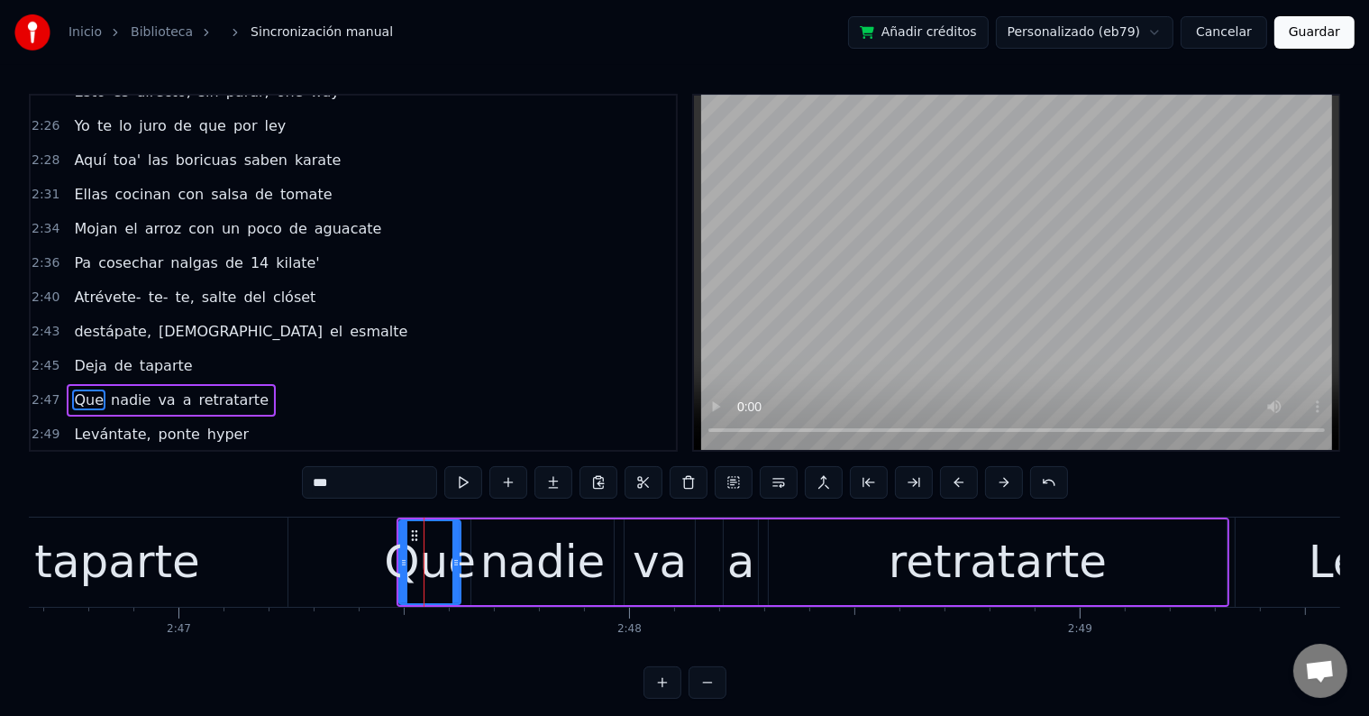
scroll to position [1795, 0]
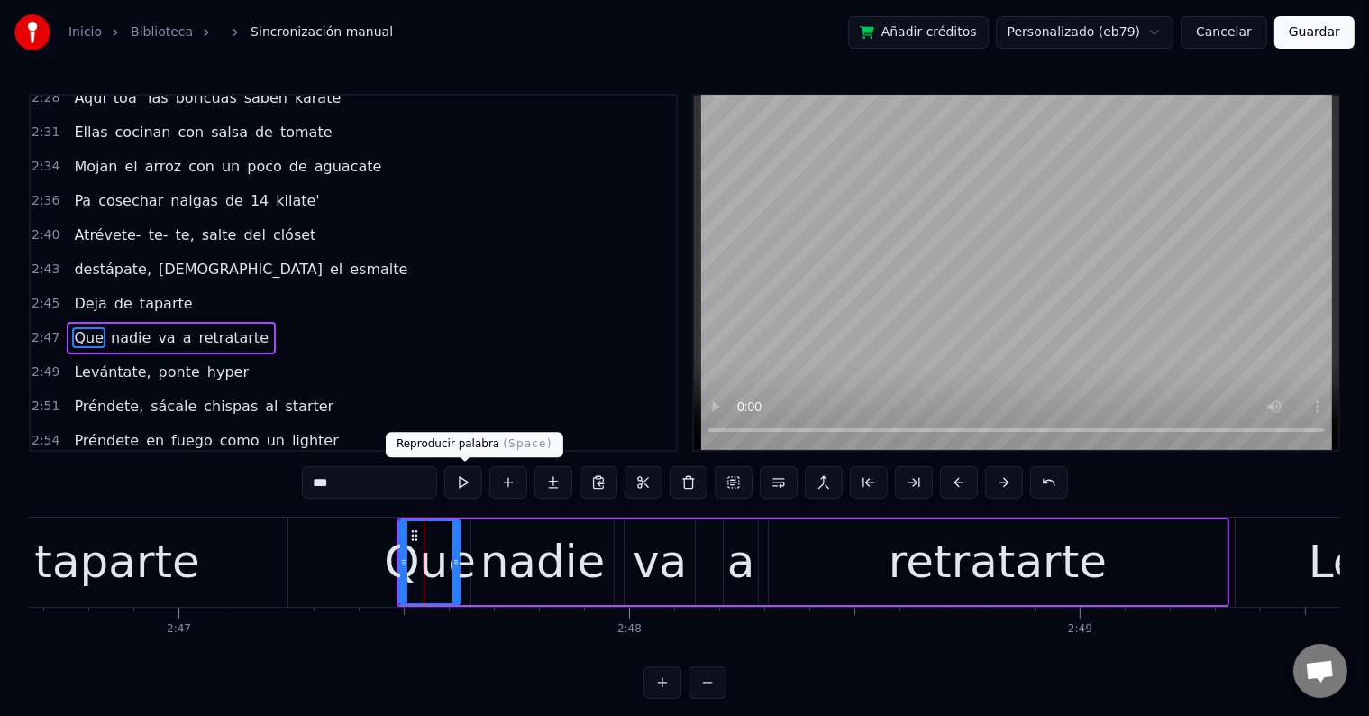
click at [465, 483] on button at bounding box center [463, 482] width 38 height 32
click at [510, 571] on div "nadie" at bounding box center [542, 562] width 125 height 68
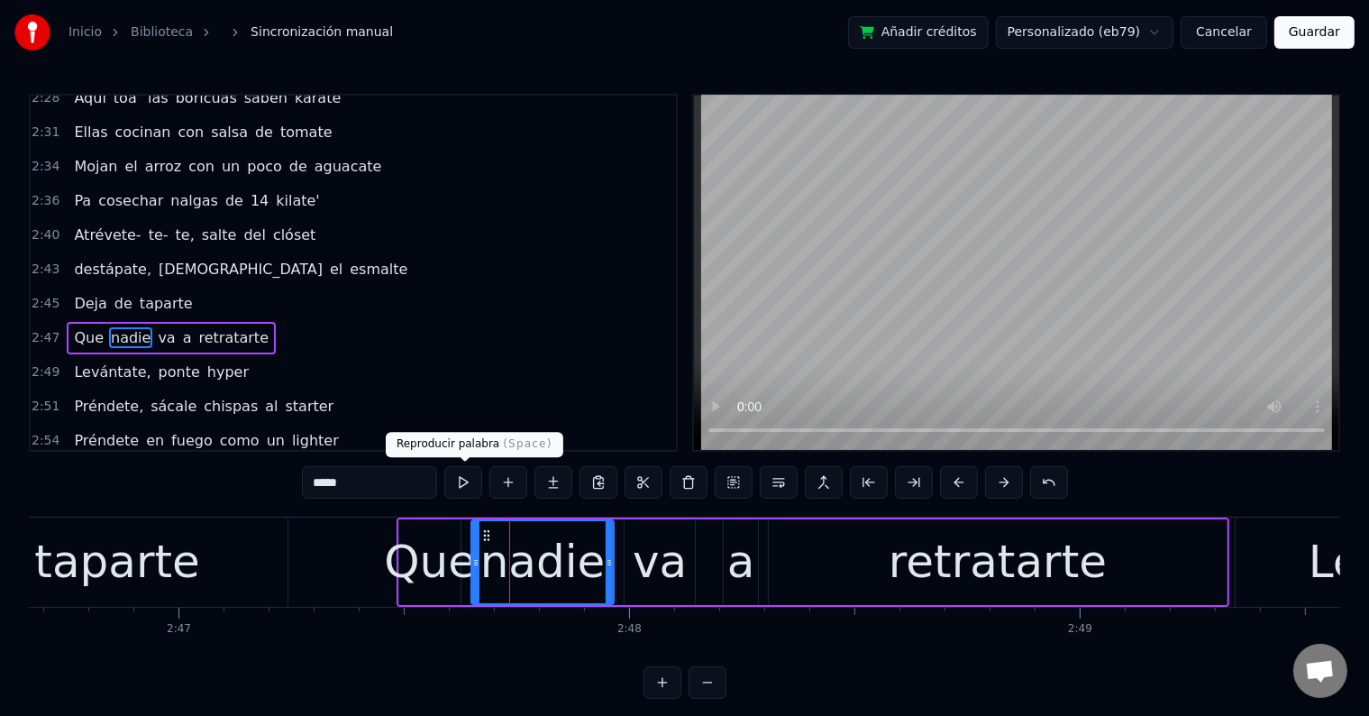
click at [477, 483] on button at bounding box center [463, 482] width 38 height 32
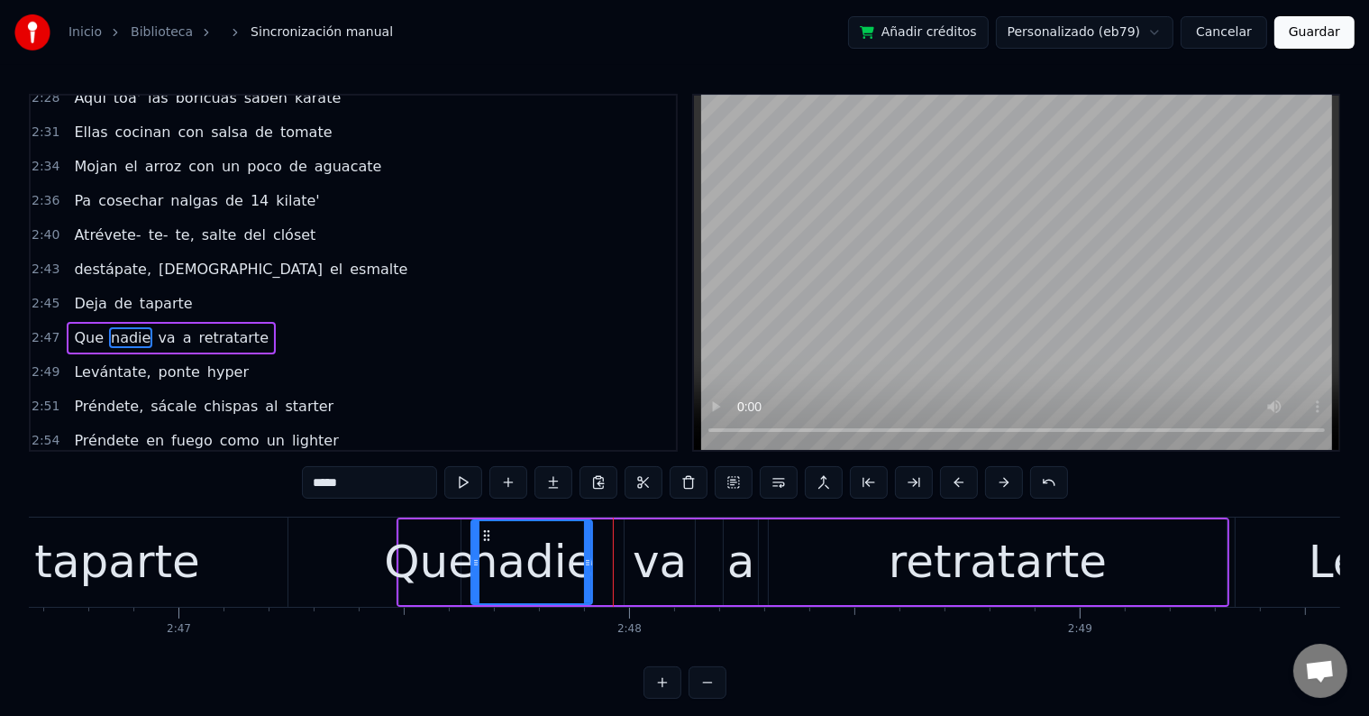
drag, startPoint x: 607, startPoint y: 558, endPoint x: 582, endPoint y: 555, distance: 25.4
click at [585, 556] on icon at bounding box center [587, 562] width 7 height 14
click at [472, 484] on button at bounding box center [463, 482] width 38 height 32
click at [636, 554] on div "va" at bounding box center [660, 562] width 54 height 68
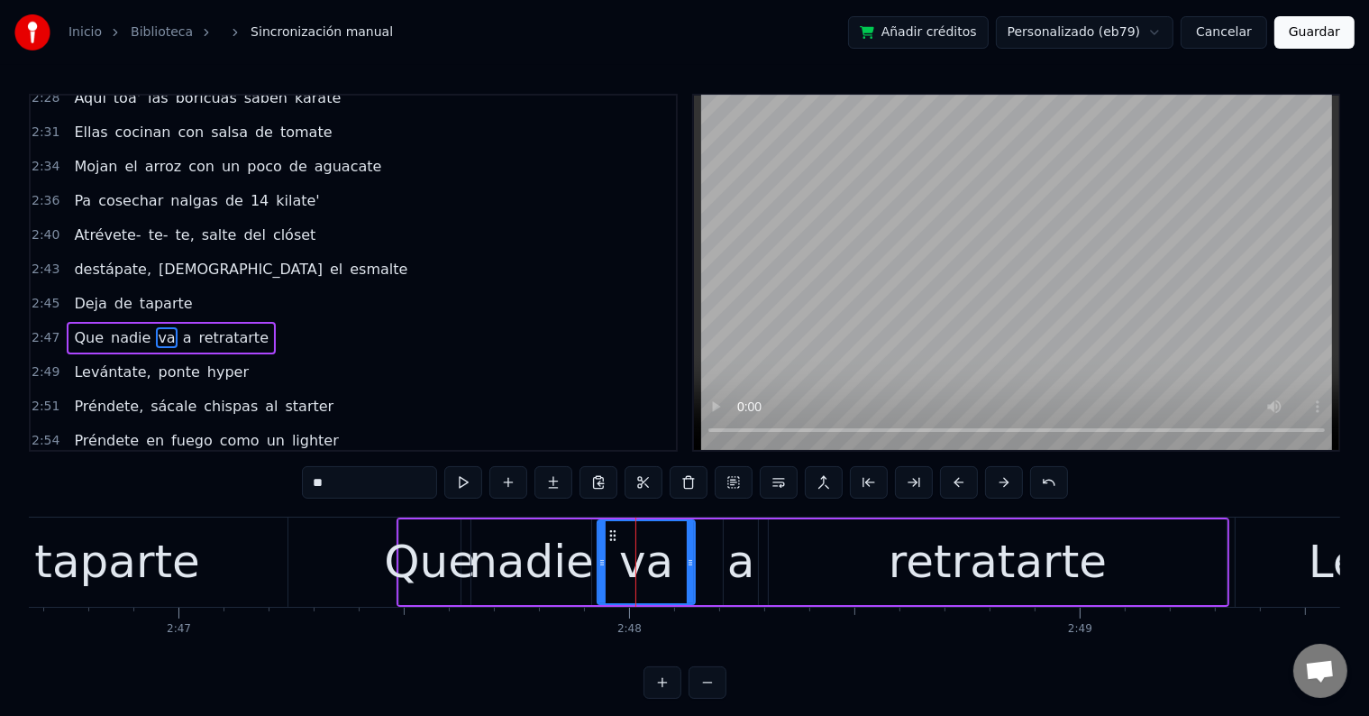
drag, startPoint x: 629, startPoint y: 555, endPoint x: 602, endPoint y: 553, distance: 27.1
click at [602, 553] on div at bounding box center [601, 562] width 7 height 82
click at [474, 490] on button at bounding box center [463, 482] width 38 height 32
drag, startPoint x: 690, startPoint y: 567, endPoint x: 674, endPoint y: 564, distance: 15.6
click at [674, 564] on icon at bounding box center [674, 562] width 7 height 14
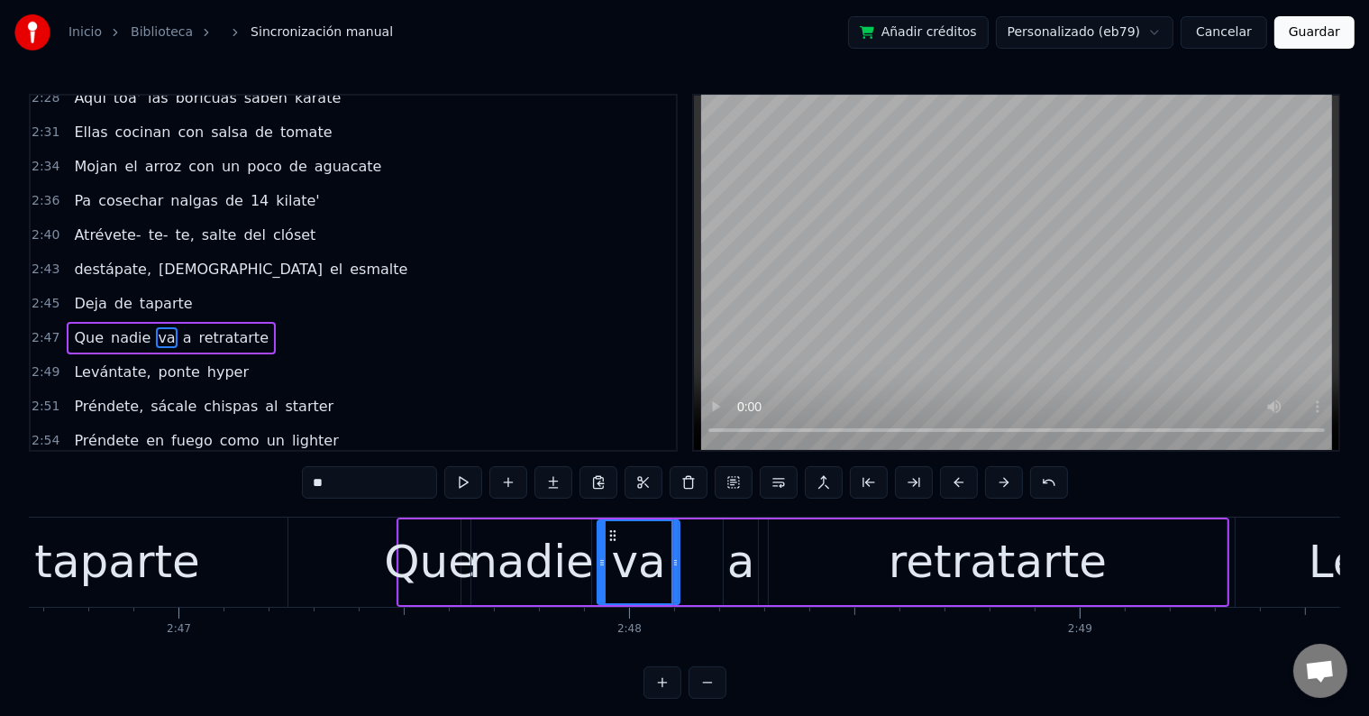
click at [733, 555] on div "a" at bounding box center [741, 562] width 28 height 68
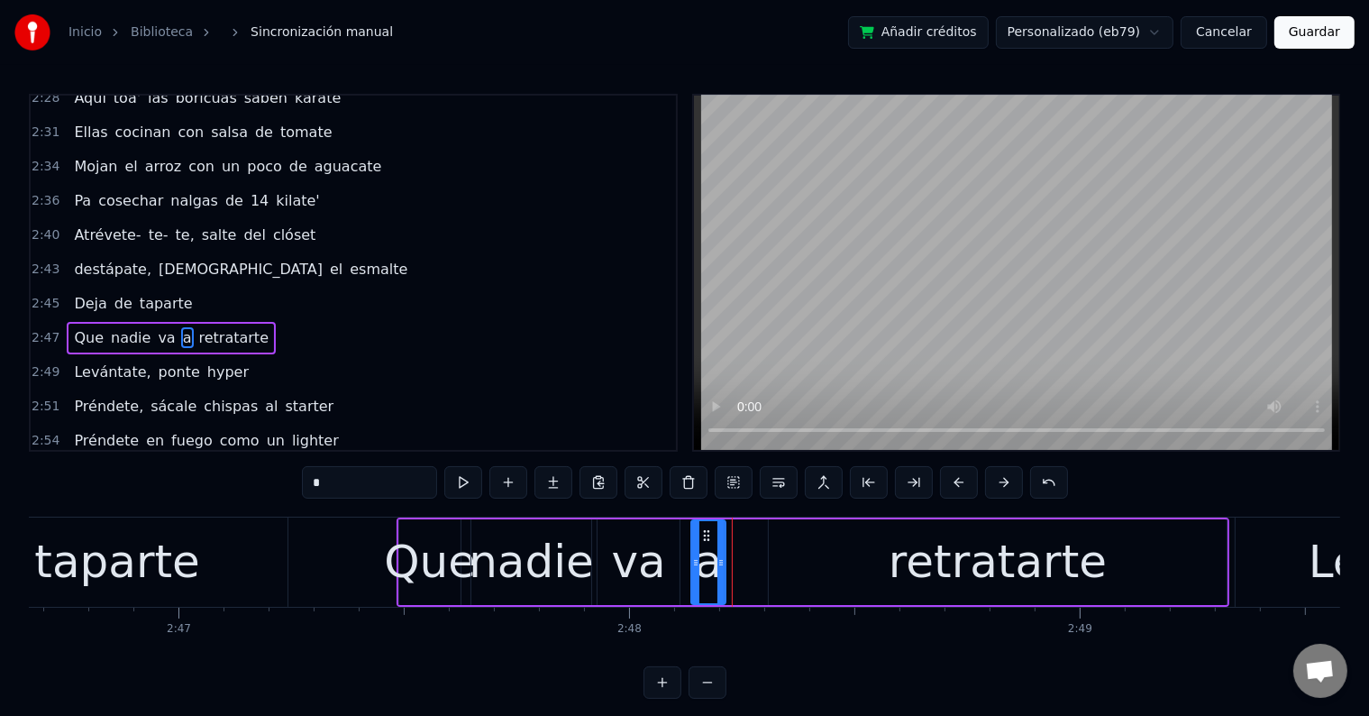
drag, startPoint x: 737, startPoint y: 530, endPoint x: 705, endPoint y: 530, distance: 32.4
click at [705, 530] on icon at bounding box center [706, 535] width 14 height 14
drag, startPoint x: 719, startPoint y: 551, endPoint x: 735, endPoint y: 551, distance: 16.2
click at [735, 551] on div at bounding box center [737, 562] width 7 height 82
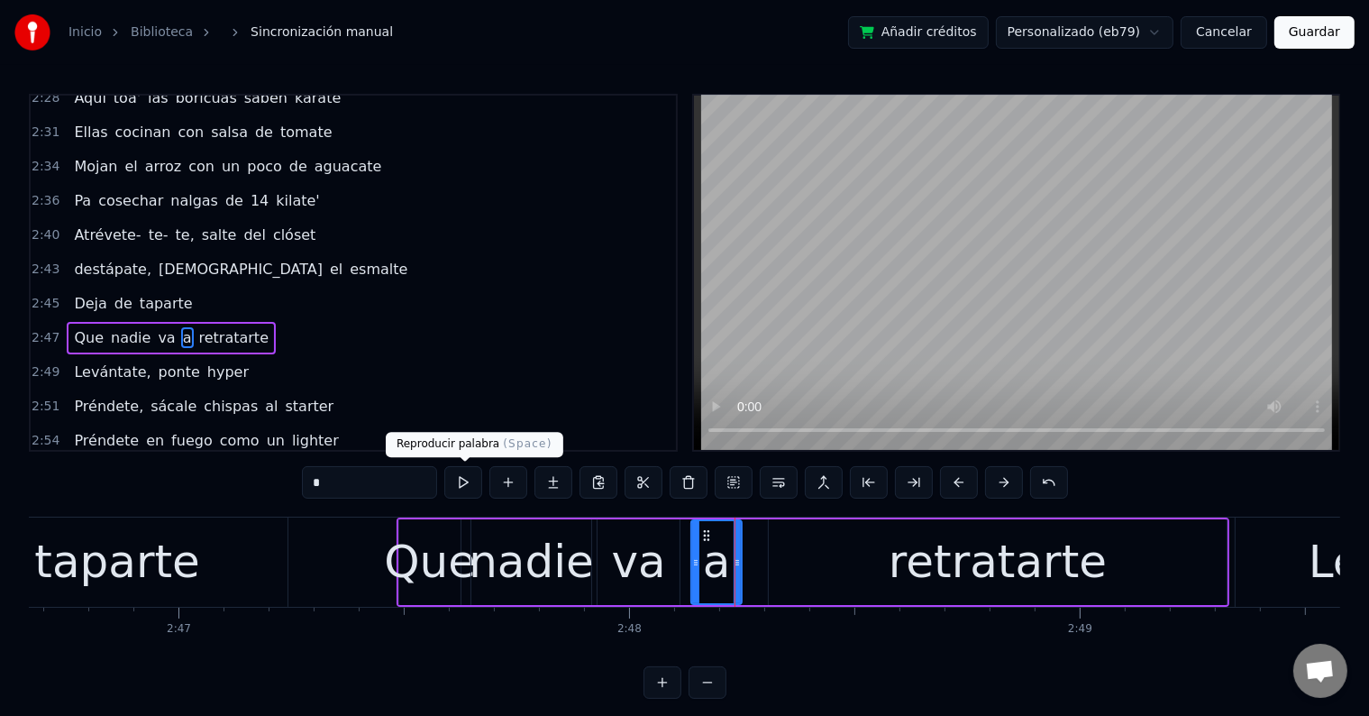
click at [475, 482] on button at bounding box center [463, 482] width 38 height 32
click at [474, 482] on button at bounding box center [463, 482] width 38 height 32
click at [870, 571] on div "retratarte" at bounding box center [998, 562] width 458 height 86
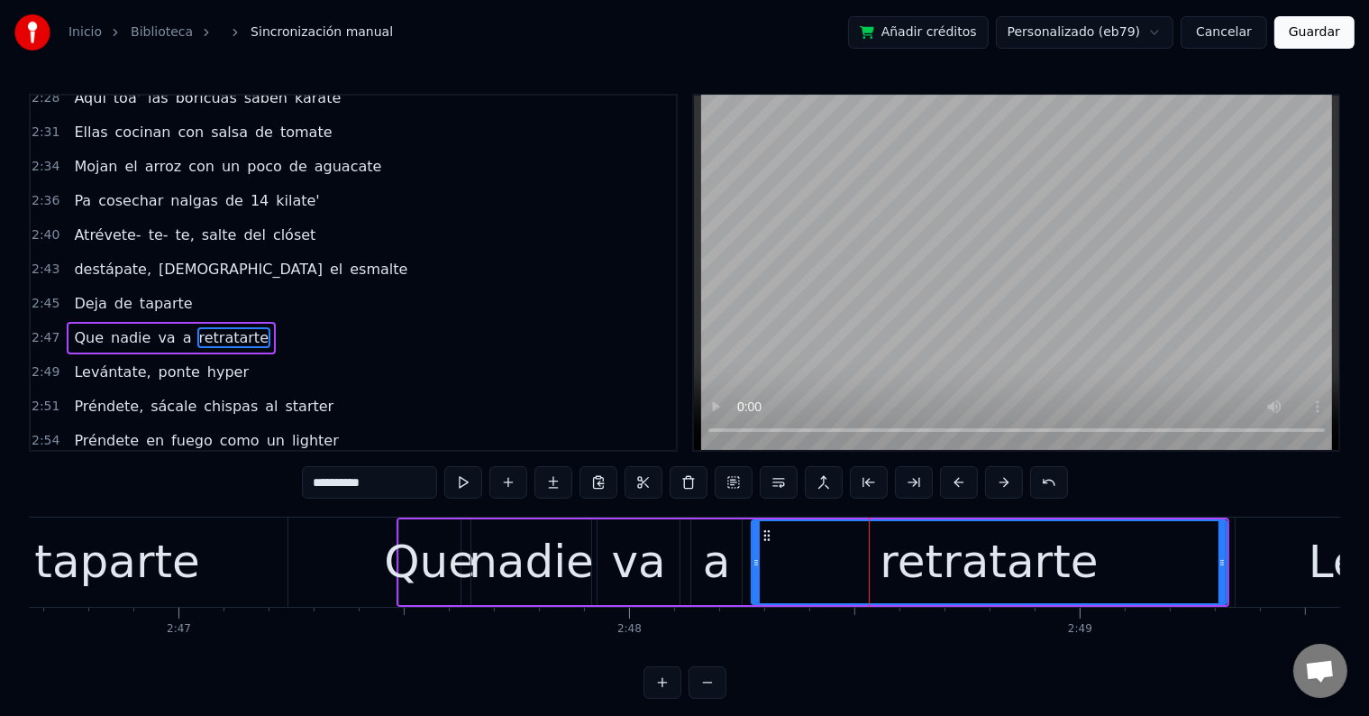
drag, startPoint x: 772, startPoint y: 558, endPoint x: 754, endPoint y: 555, distance: 17.3
click at [754, 555] on icon at bounding box center [756, 562] width 7 height 14
click at [449, 545] on div "Que" at bounding box center [430, 562] width 92 height 68
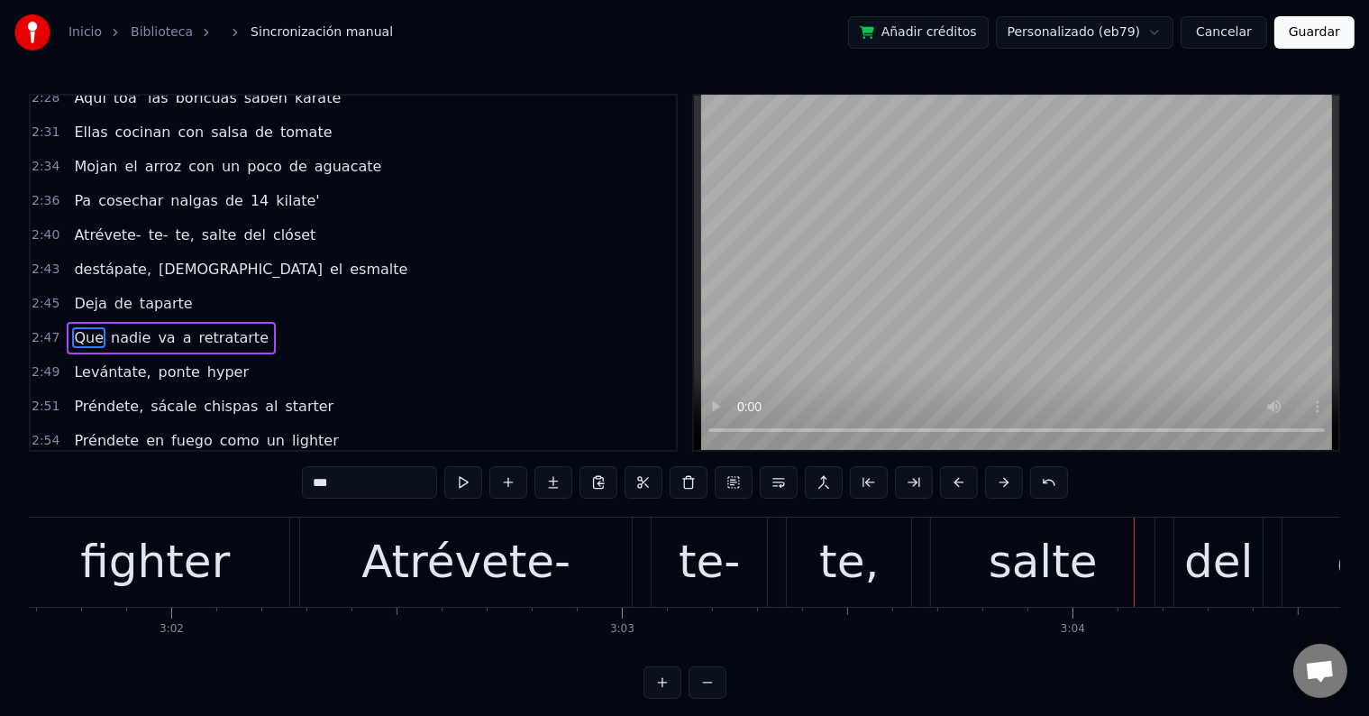
scroll to position [0, 81866]
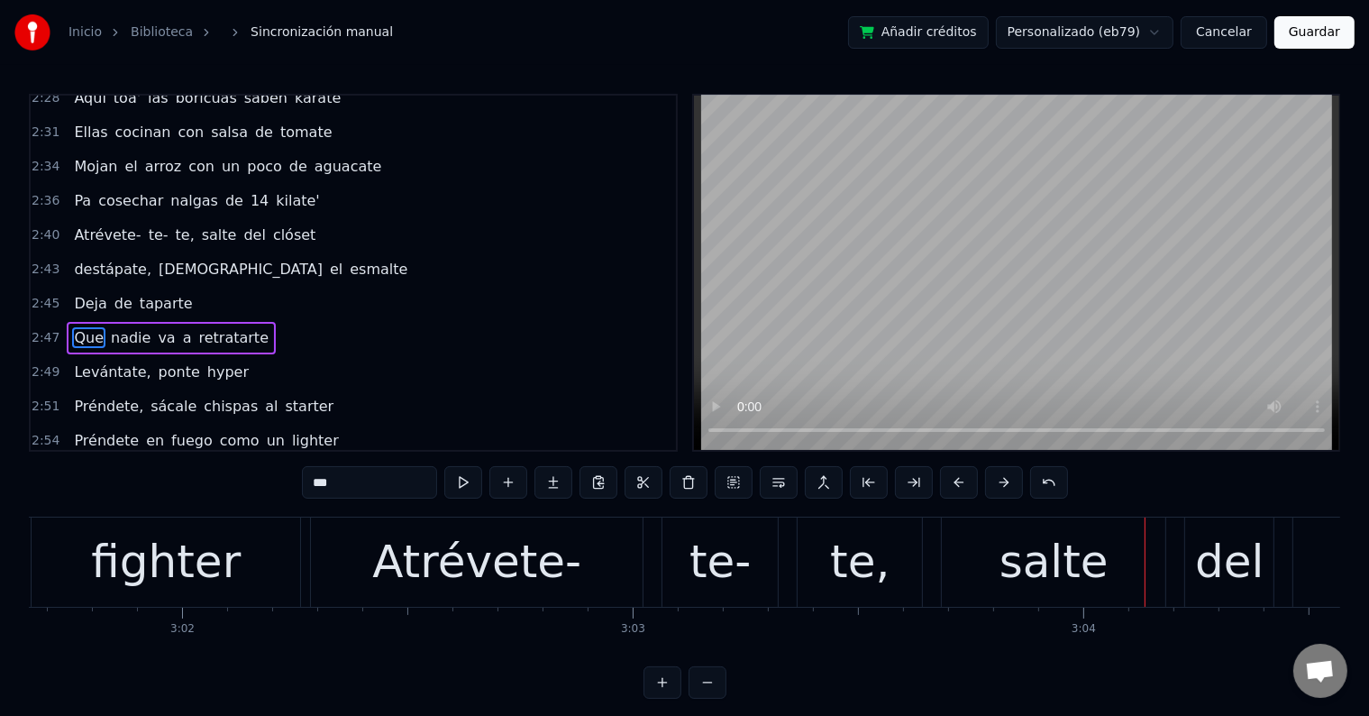
click at [345, 576] on div "Atrévete-" at bounding box center [477, 561] width 332 height 89
type input "*********"
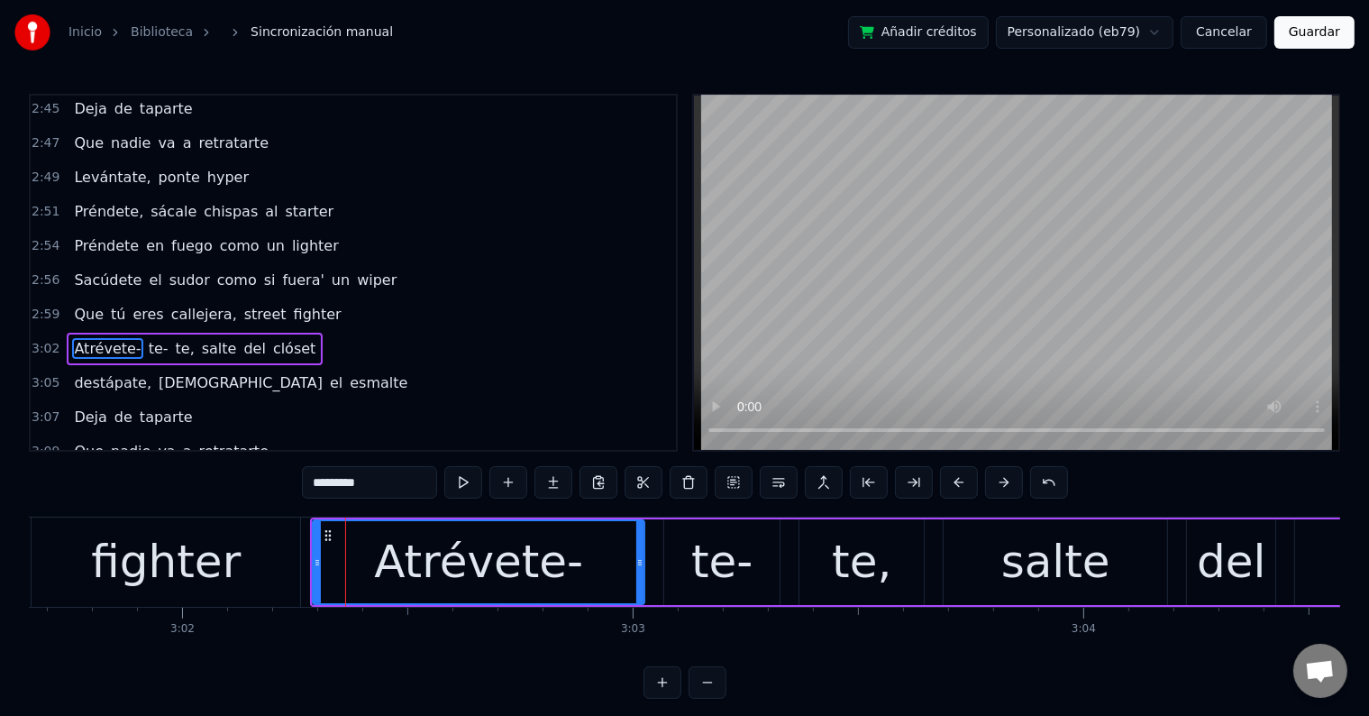
scroll to position [1995, 0]
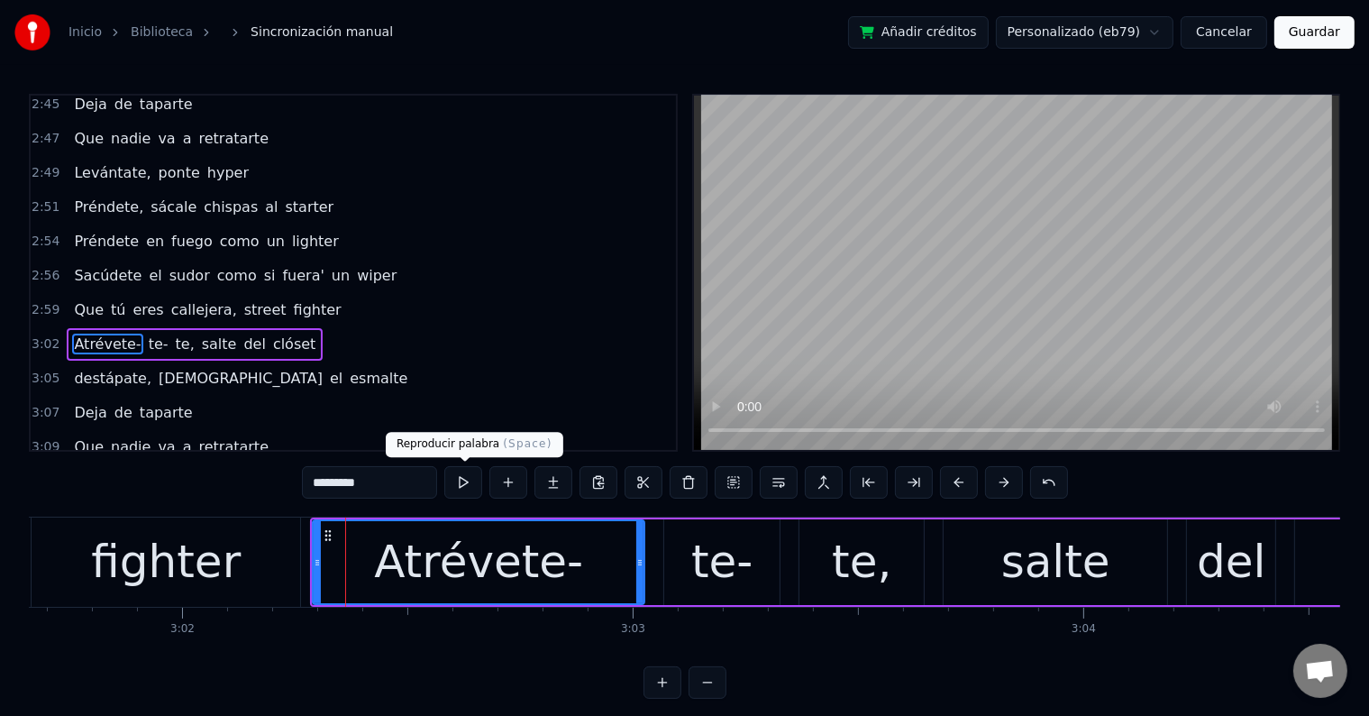
click at [467, 477] on button at bounding box center [463, 482] width 38 height 32
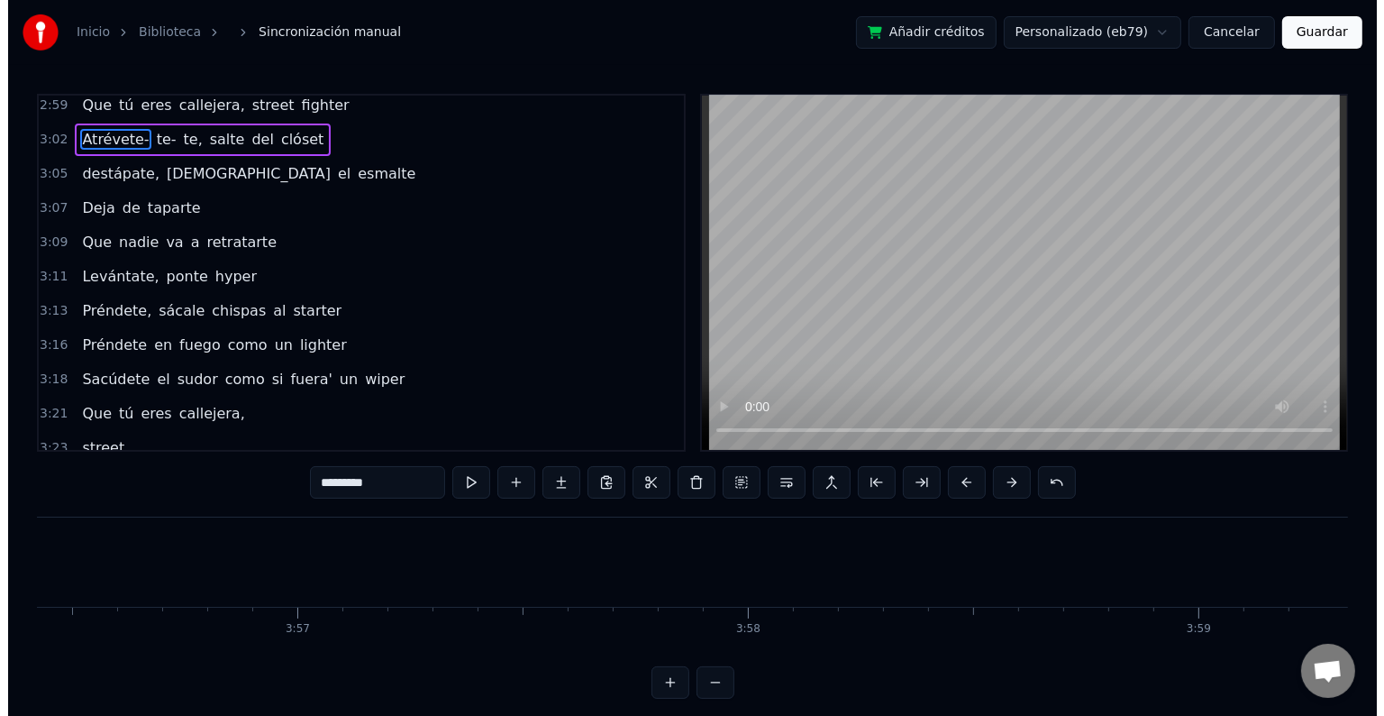
scroll to position [0, 106546]
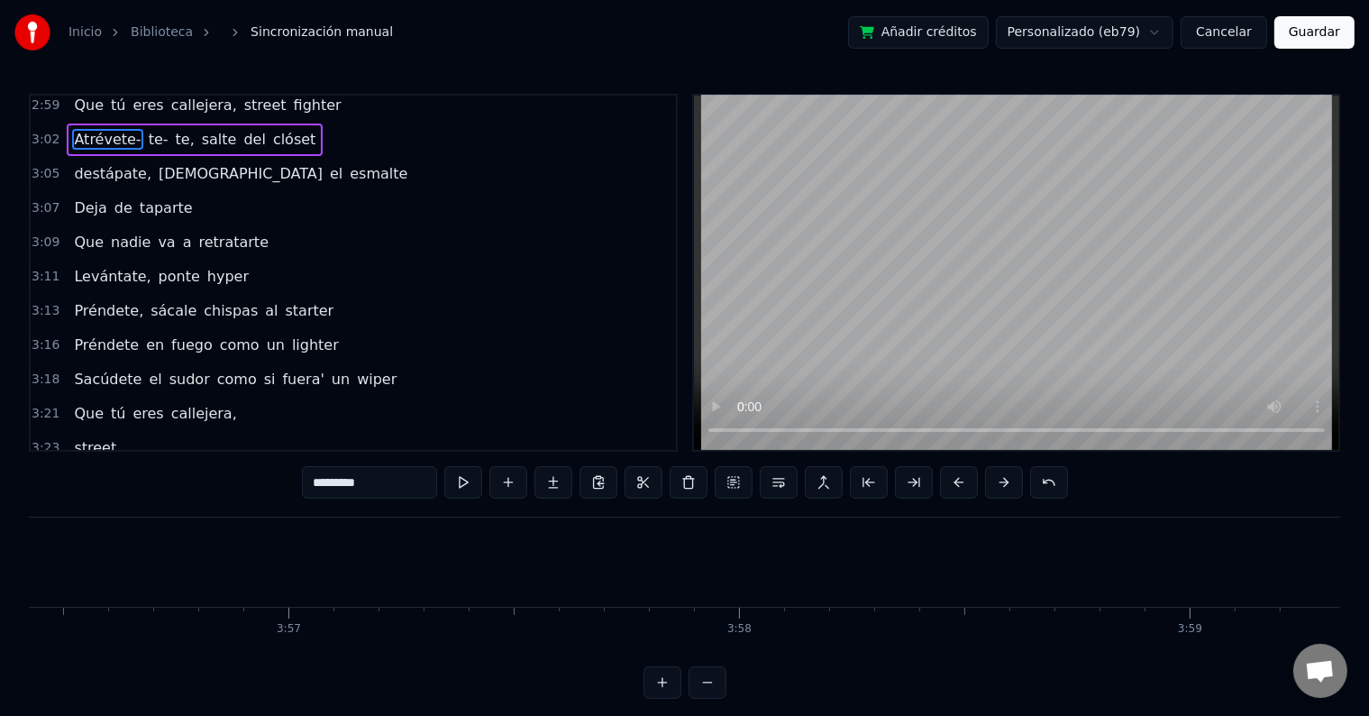
click at [1316, 38] on button "Guardar" at bounding box center [1314, 32] width 80 height 32
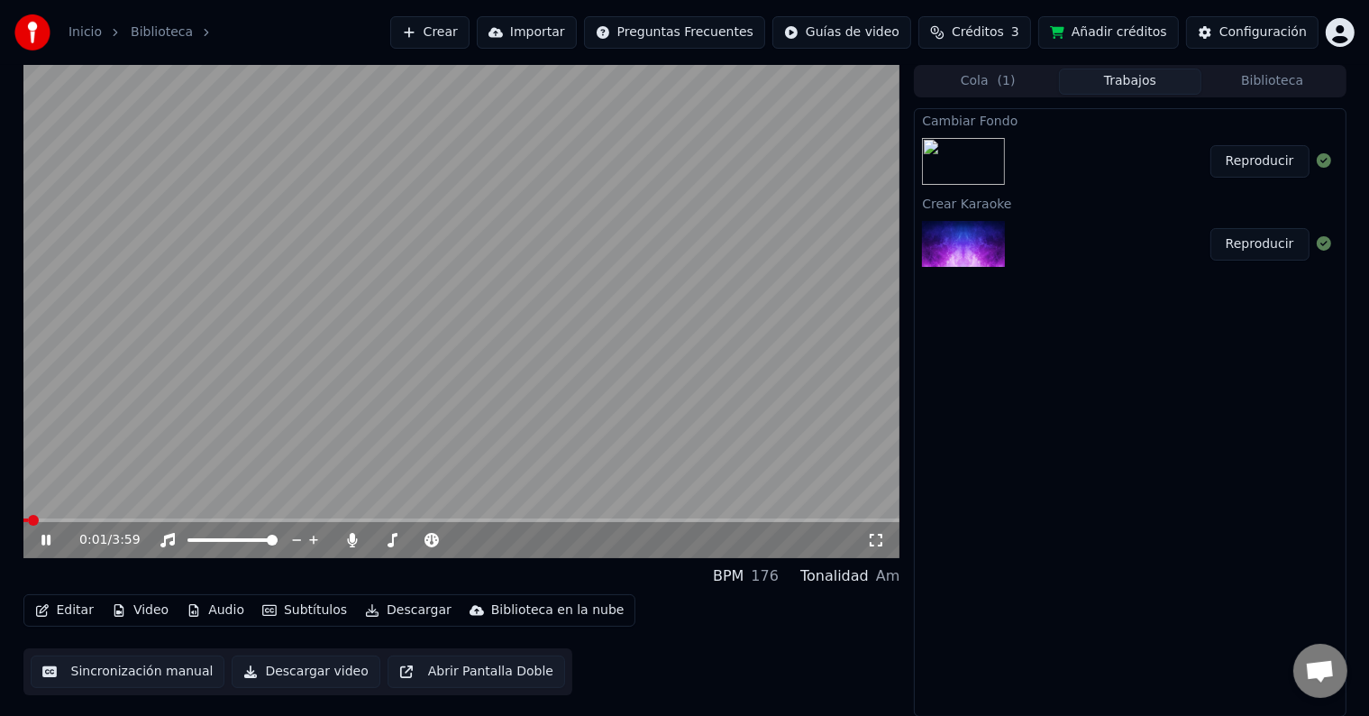
click at [43, 541] on icon at bounding box center [45, 539] width 9 height 11
click at [140, 604] on button "Video" at bounding box center [140, 610] width 71 height 25
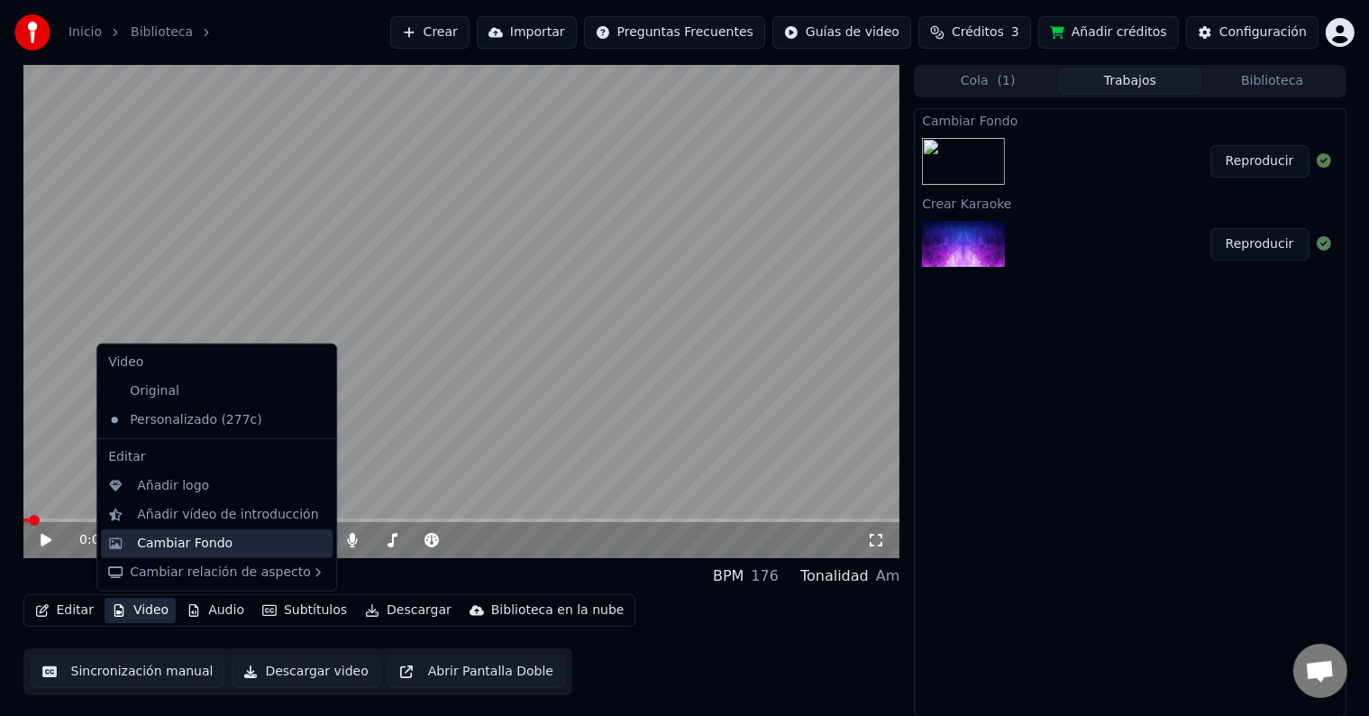
click at [205, 543] on div "Cambiar Fondo" at bounding box center [185, 543] width 96 height 18
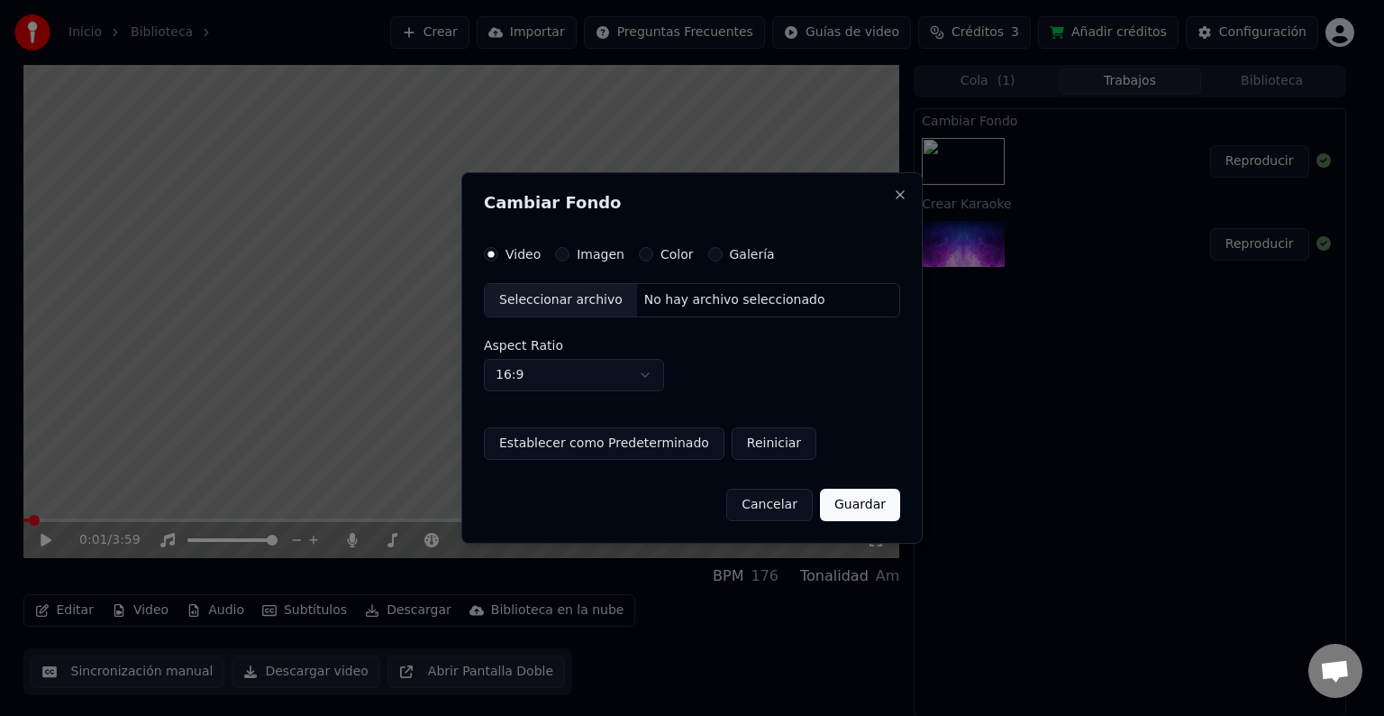
click at [566, 253] on button "Imagen" at bounding box center [562, 254] width 14 height 14
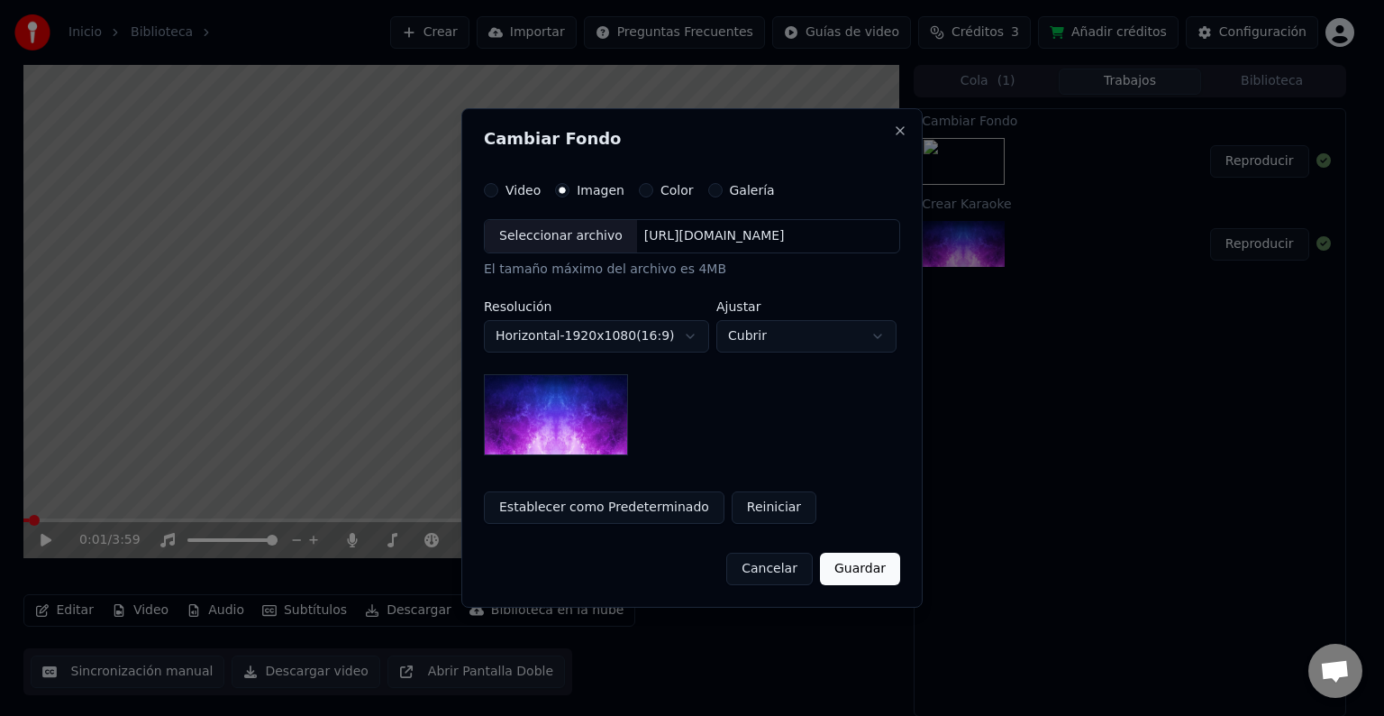
click at [553, 242] on div "Seleccionar archivo" at bounding box center [561, 236] width 152 height 32
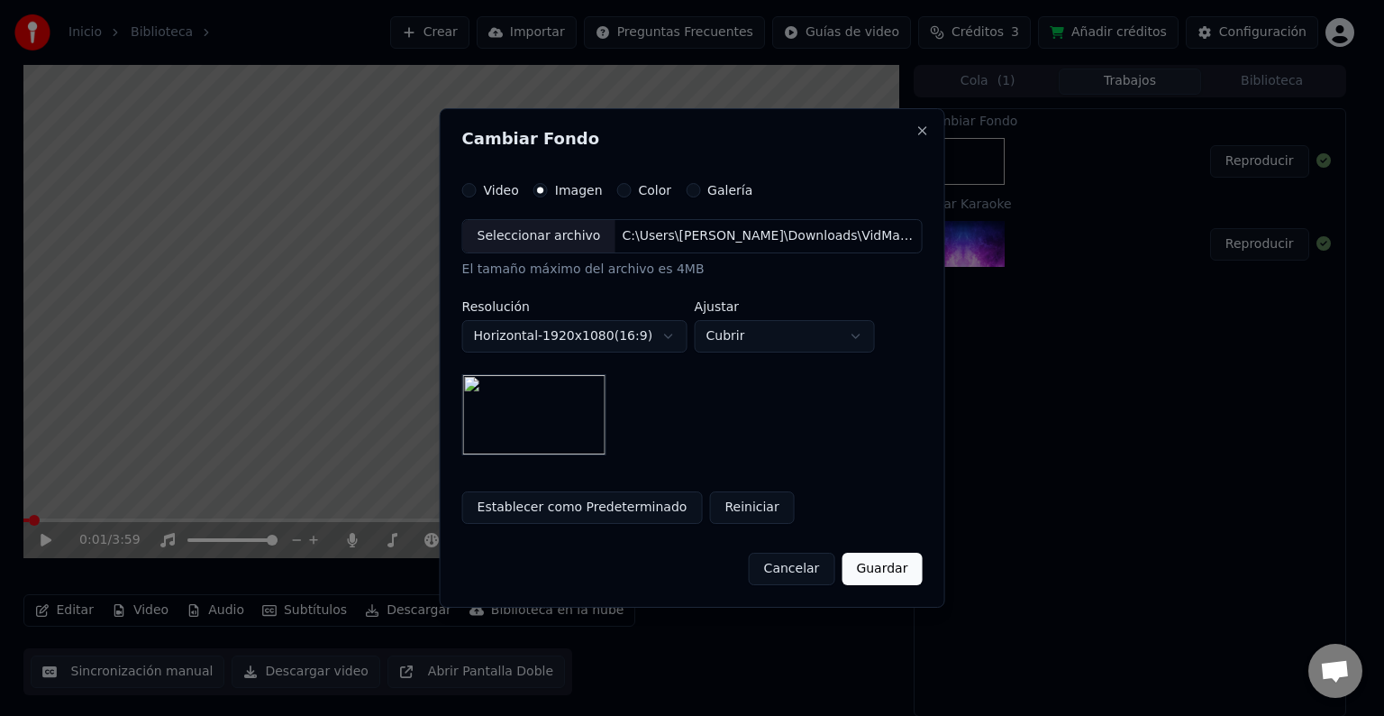
click at [893, 562] on button "Guardar" at bounding box center [882, 569] width 80 height 32
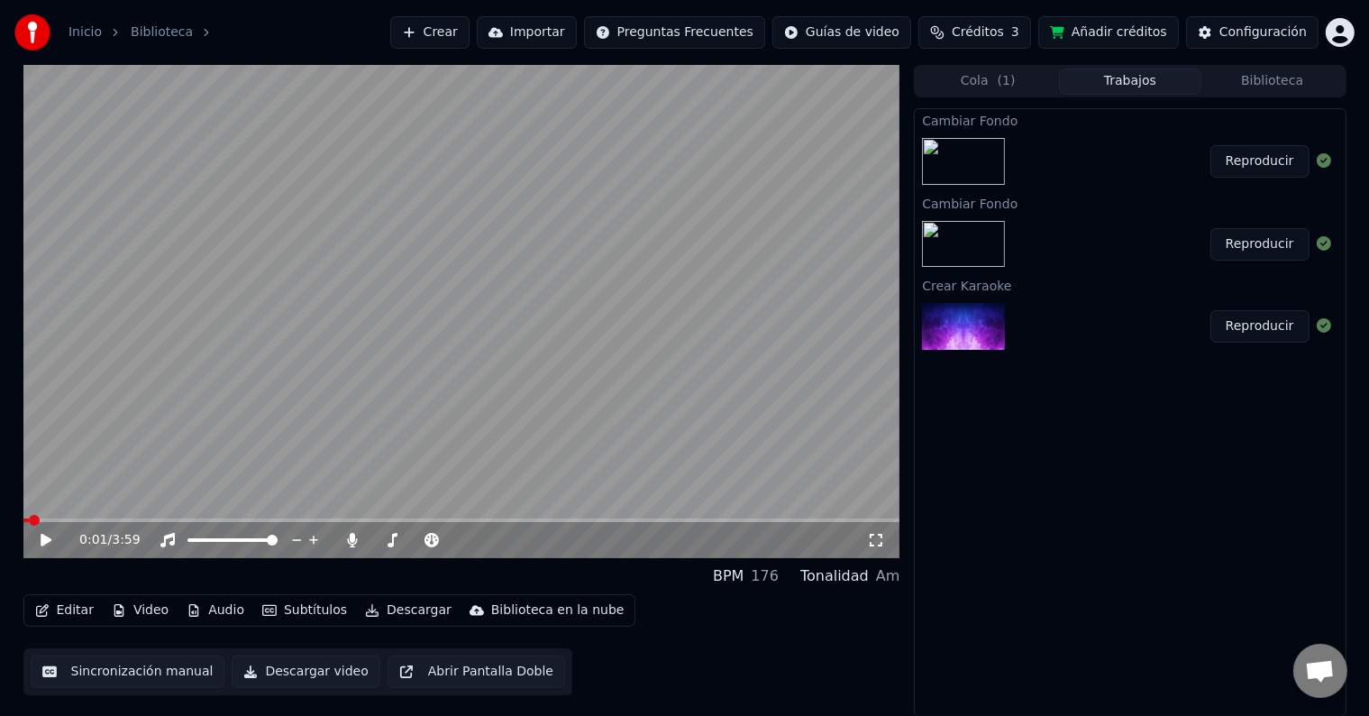
click at [1251, 165] on button "Reproducir" at bounding box center [1259, 161] width 99 height 32
click at [47, 541] on icon at bounding box center [45, 539] width 9 height 11
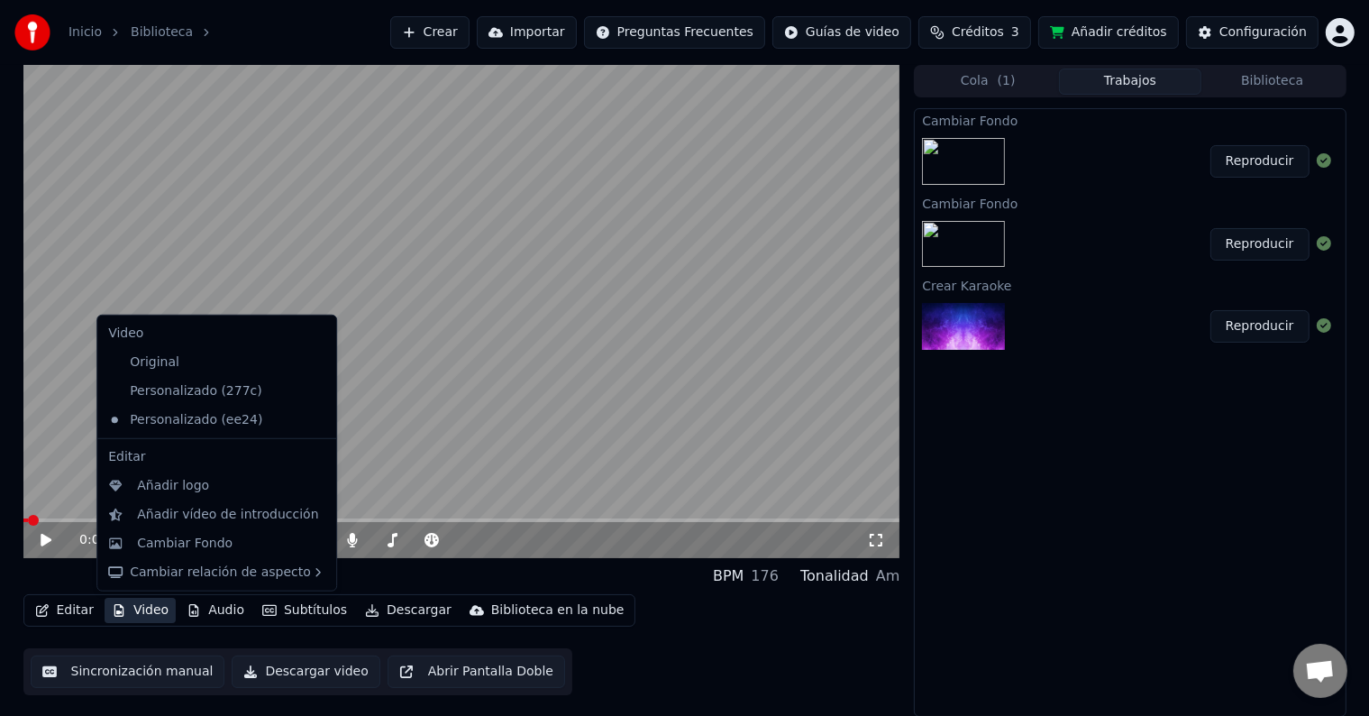
click at [145, 613] on button "Video" at bounding box center [140, 610] width 71 height 25
click at [205, 490] on div "Añadir logo" at bounding box center [231, 486] width 188 height 18
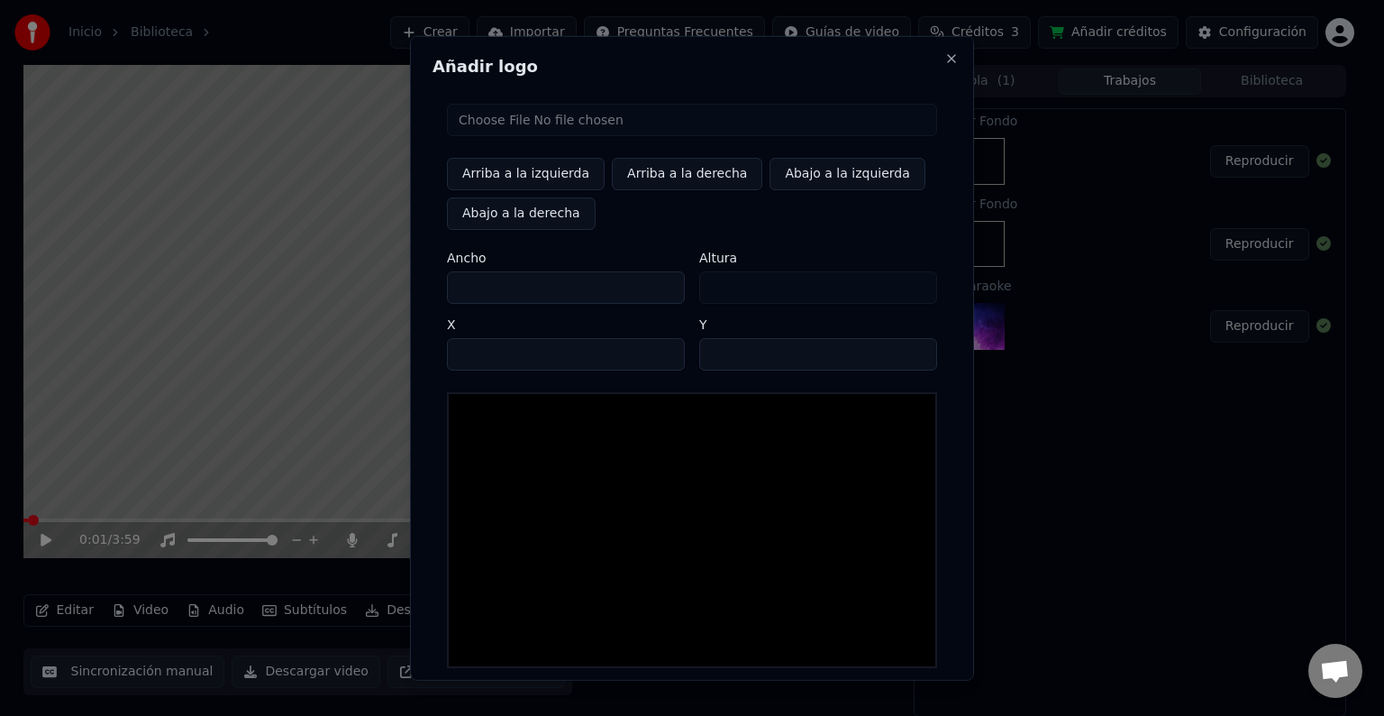
click at [489, 124] on input "file" at bounding box center [692, 120] width 490 height 32
type input "**********"
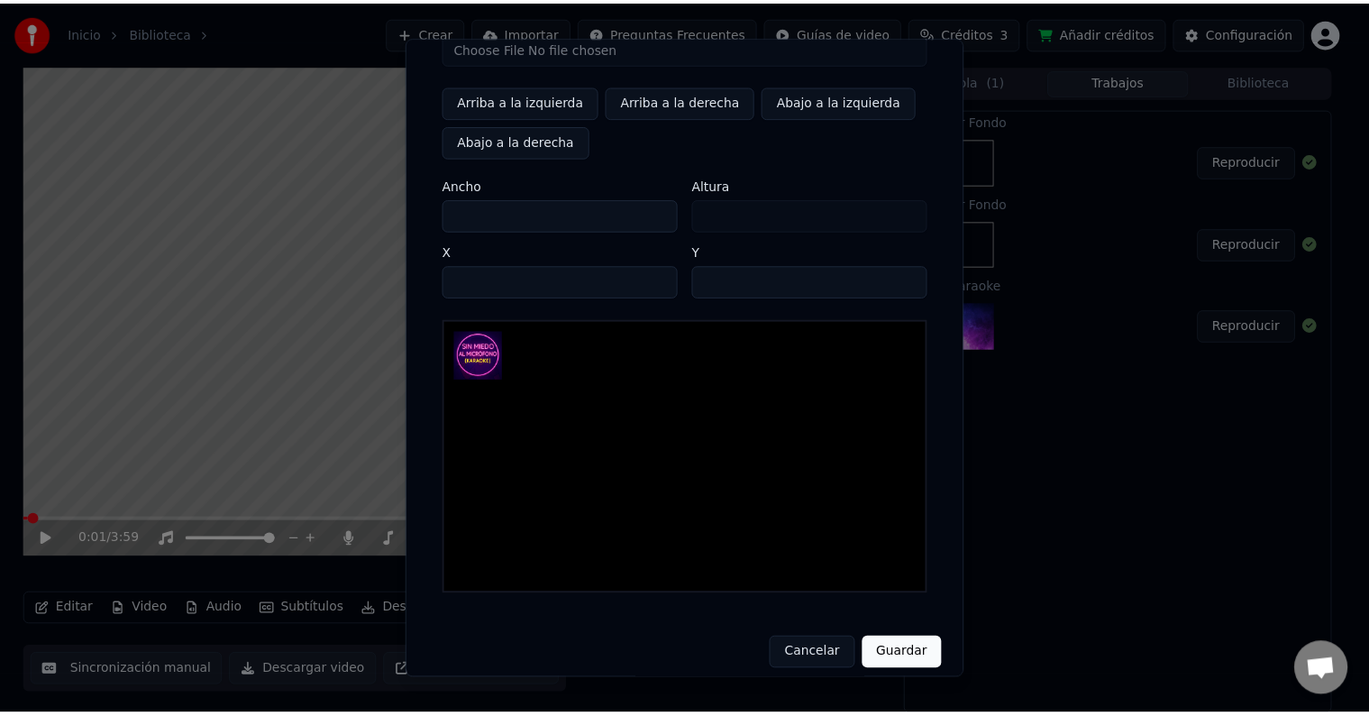
scroll to position [86, 0]
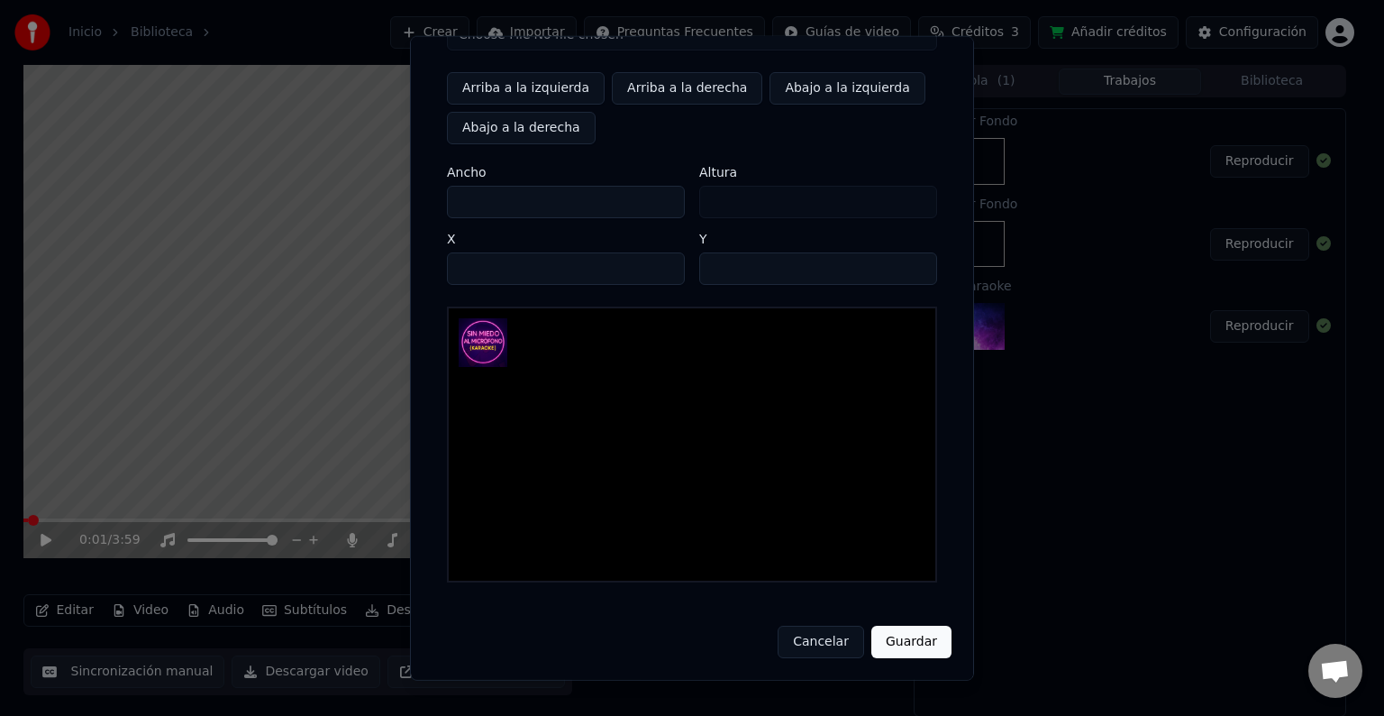
click at [891, 647] on button "Guardar" at bounding box center [912, 642] width 80 height 32
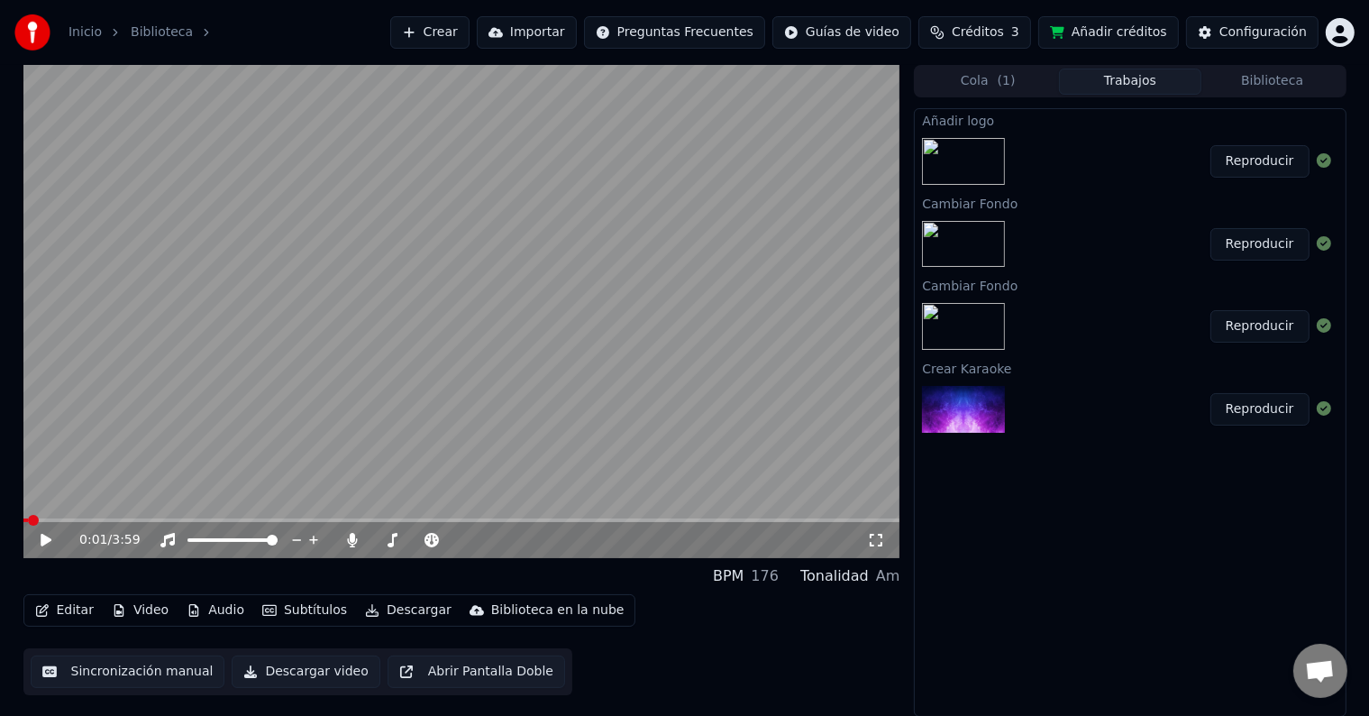
click at [1248, 161] on button "Reproducir" at bounding box center [1259, 161] width 99 height 32
click at [41, 541] on icon at bounding box center [59, 540] width 42 height 14
click at [384, 608] on button "Descargar" at bounding box center [408, 610] width 101 height 25
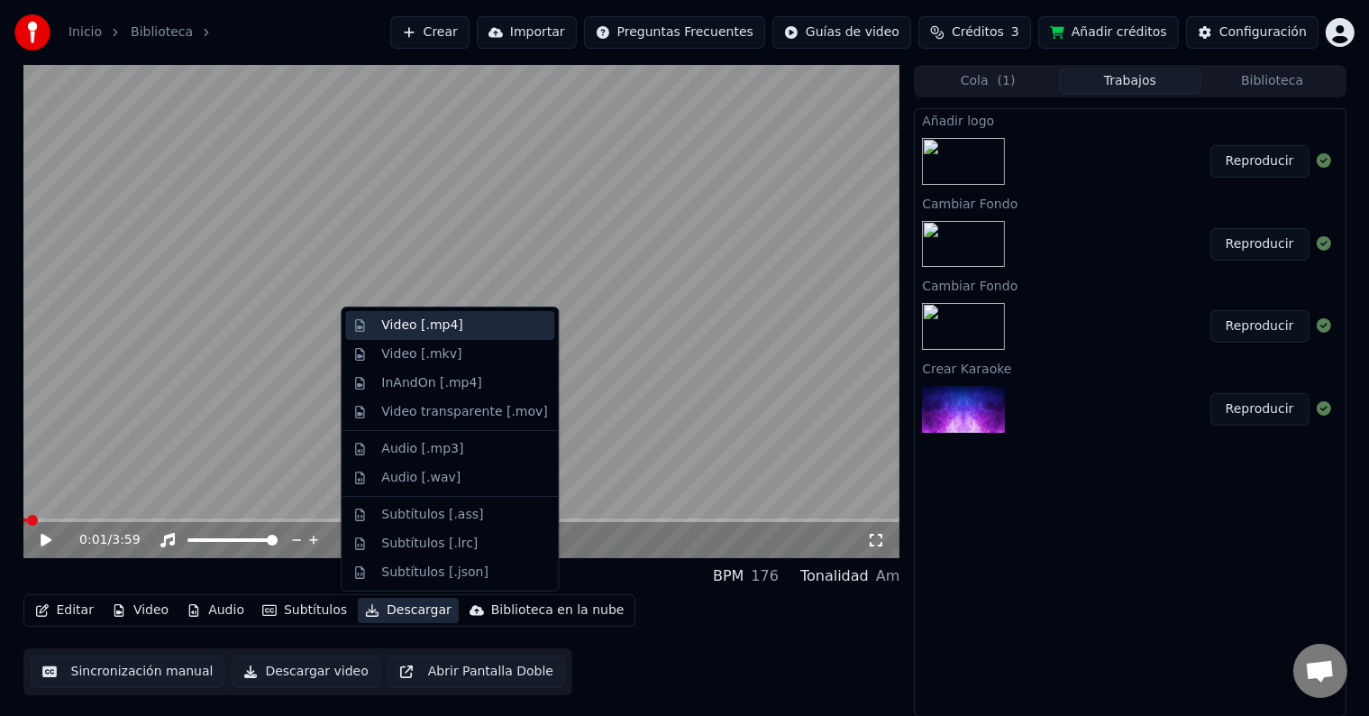
click at [419, 332] on div "Video [.mp4]" at bounding box center [421, 325] width 81 height 18
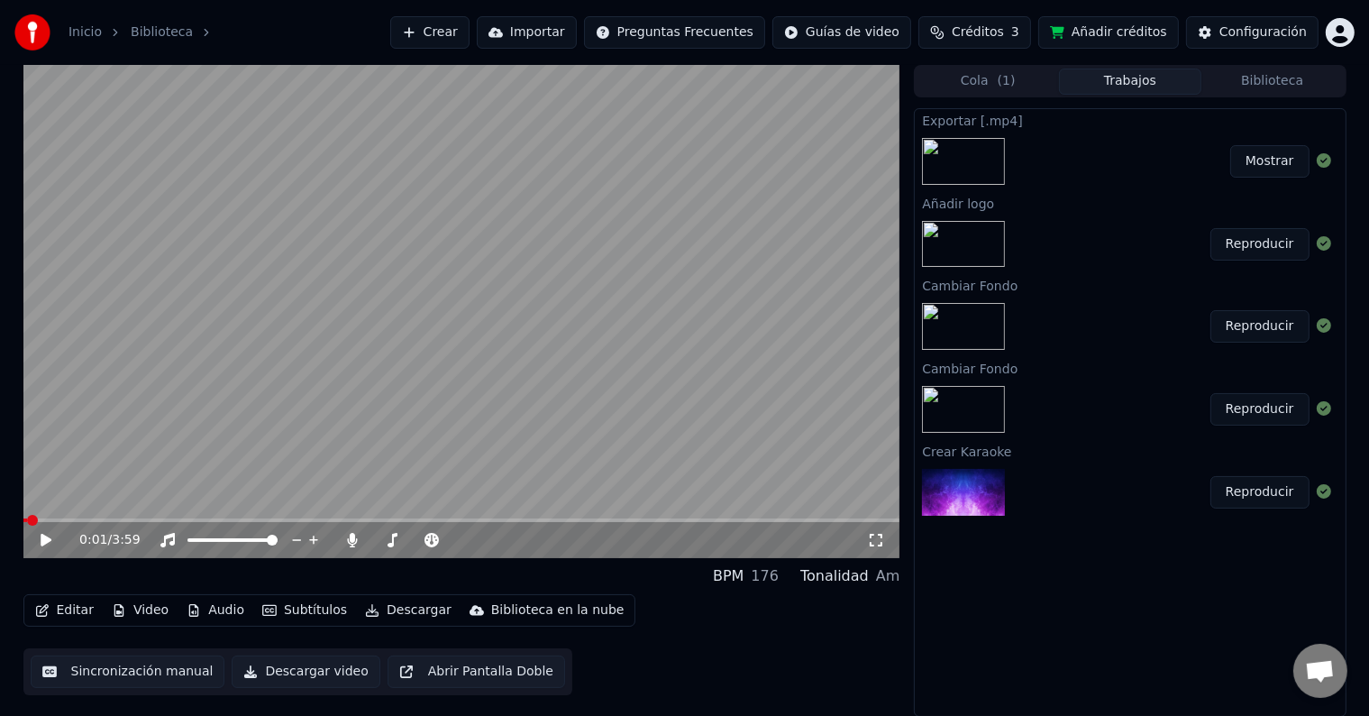
click at [1261, 159] on button "Mostrar" at bounding box center [1269, 161] width 79 height 32
click at [351, 536] on icon at bounding box center [353, 540] width 10 height 14
click at [382, 612] on button "Descargar" at bounding box center [408, 610] width 101 height 25
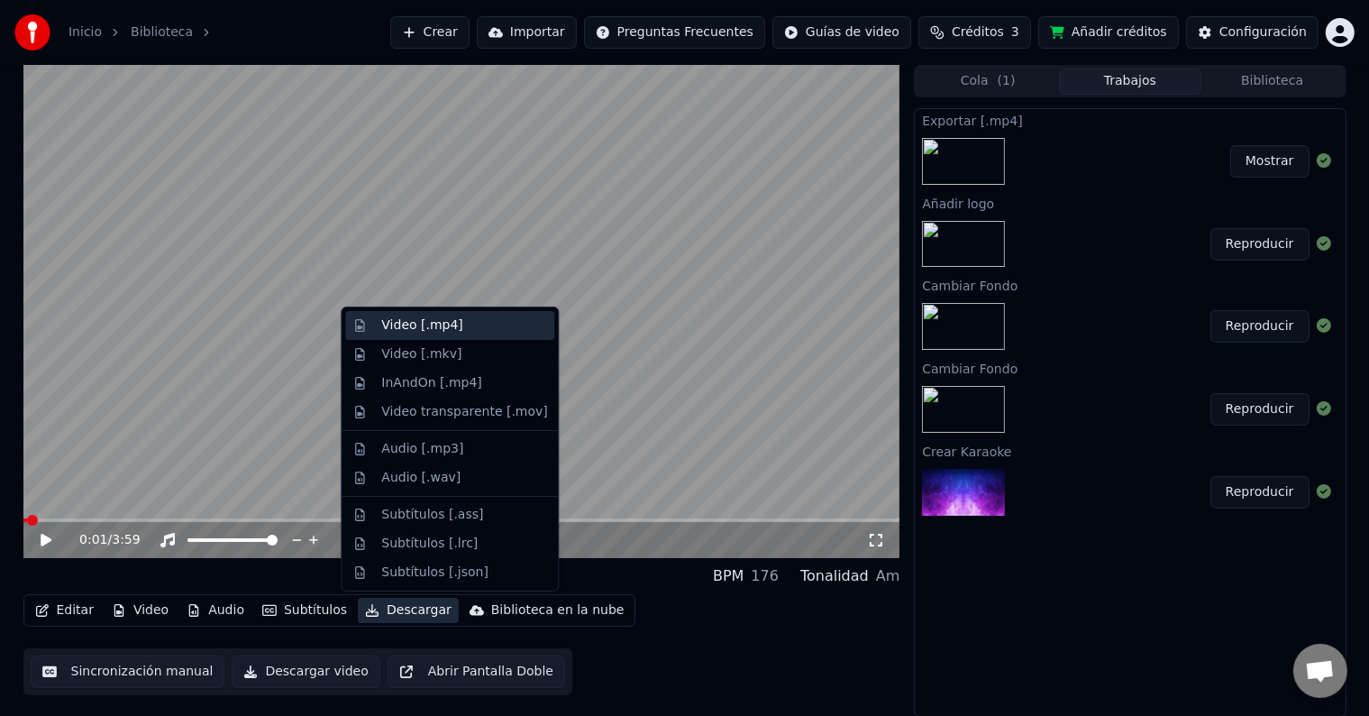
click at [400, 328] on div "Video [.mp4]" at bounding box center [421, 325] width 81 height 18
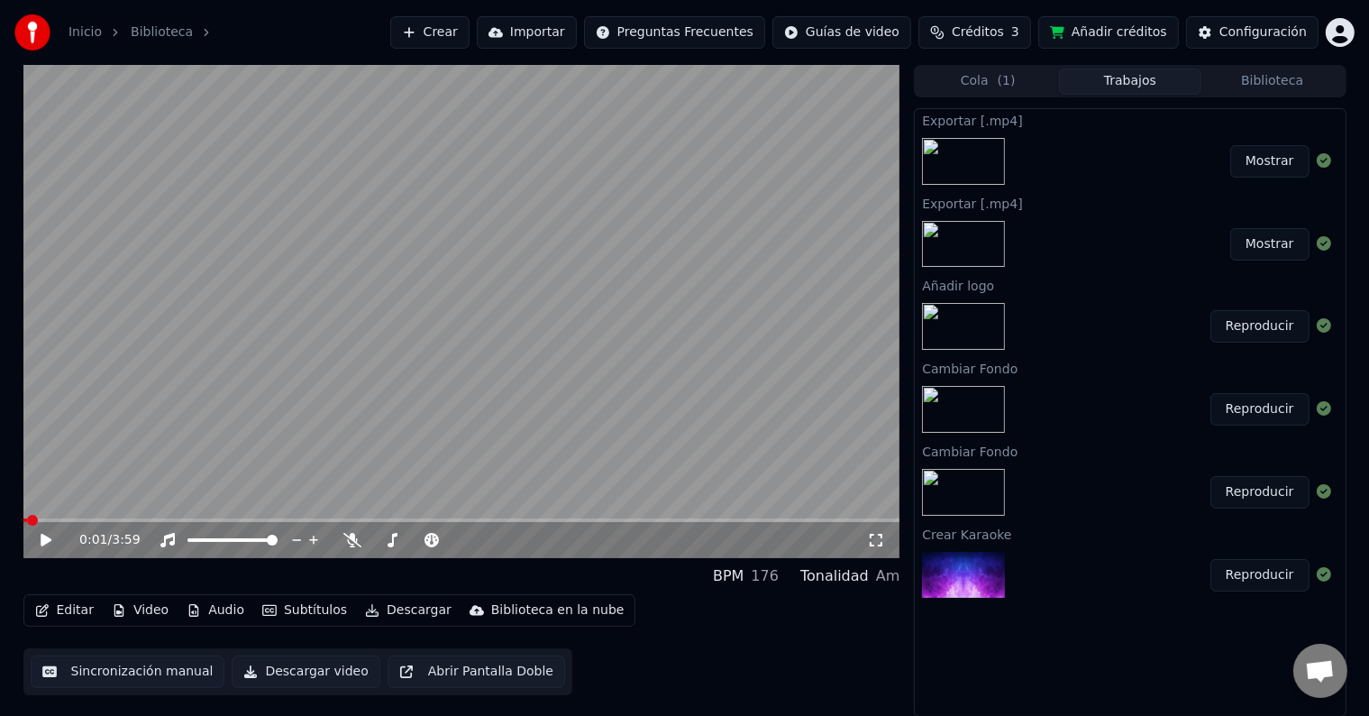
click at [1265, 165] on button "Mostrar" at bounding box center [1269, 161] width 79 height 32
